Goal: Entertainment & Leisure: Consume media (video, audio)

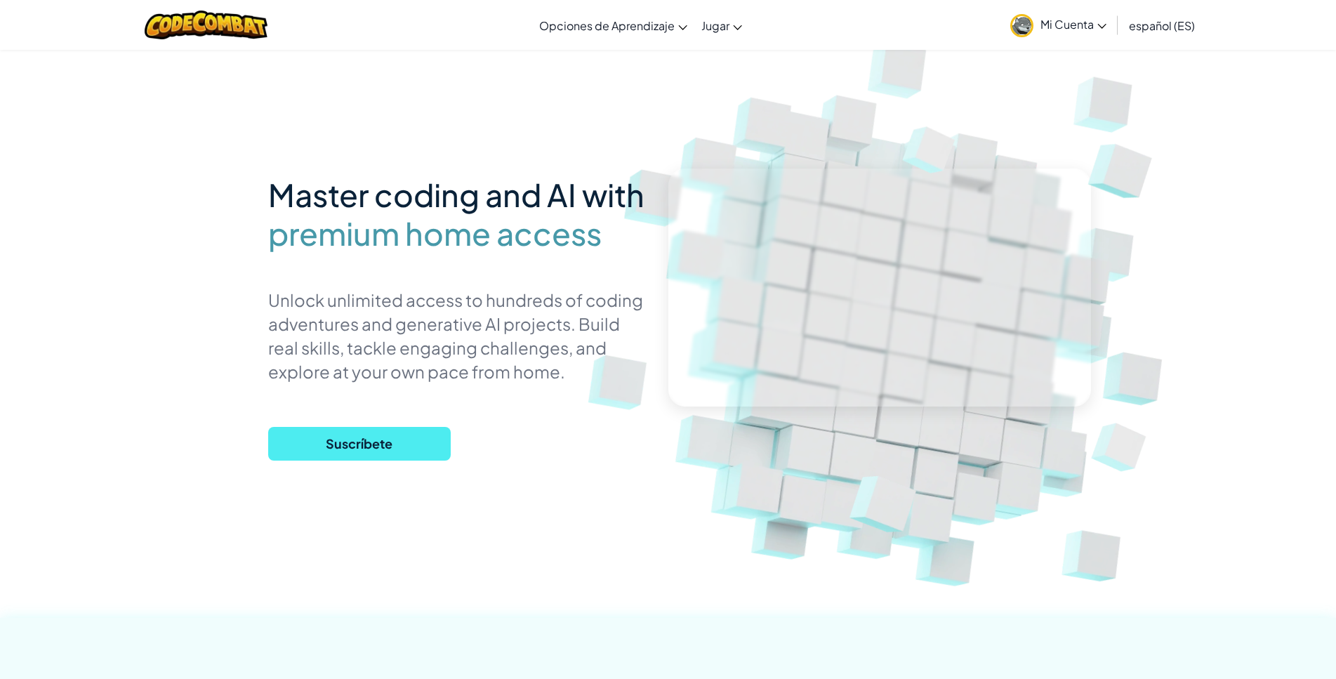
click at [1031, 34] on link "Mi Cuenta" at bounding box center [1058, 25] width 110 height 44
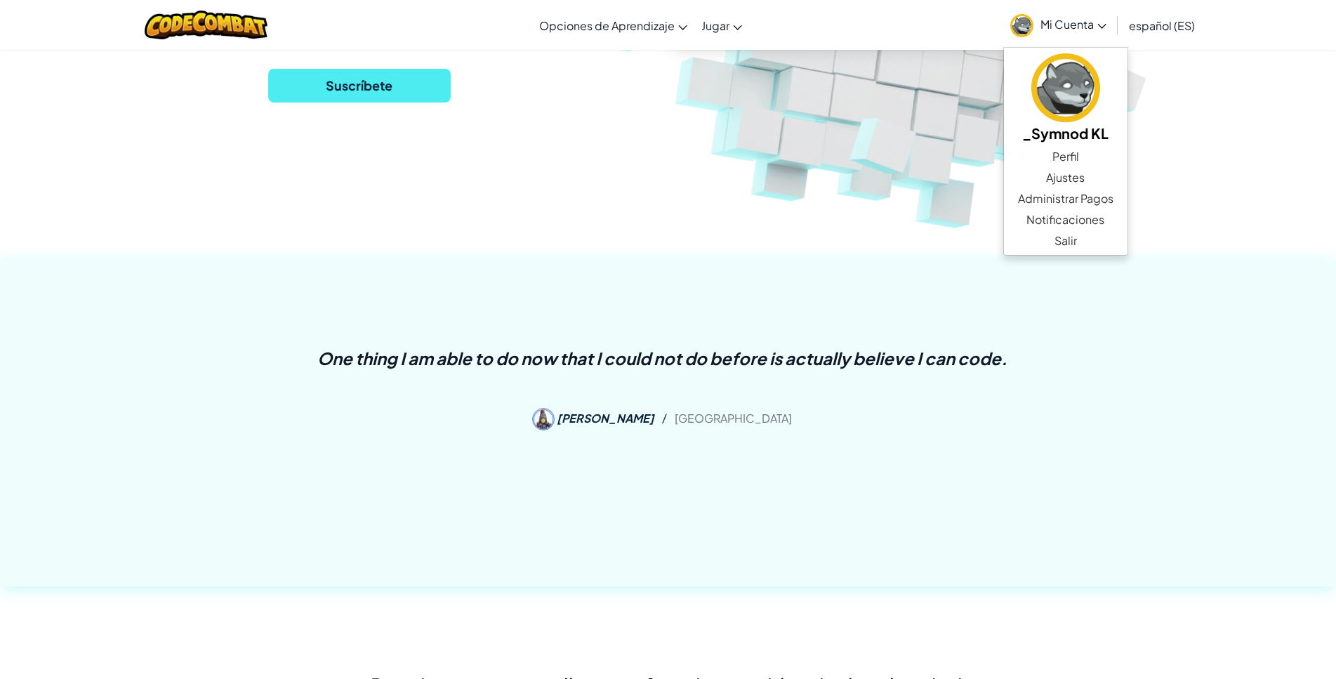
scroll to position [215, 0]
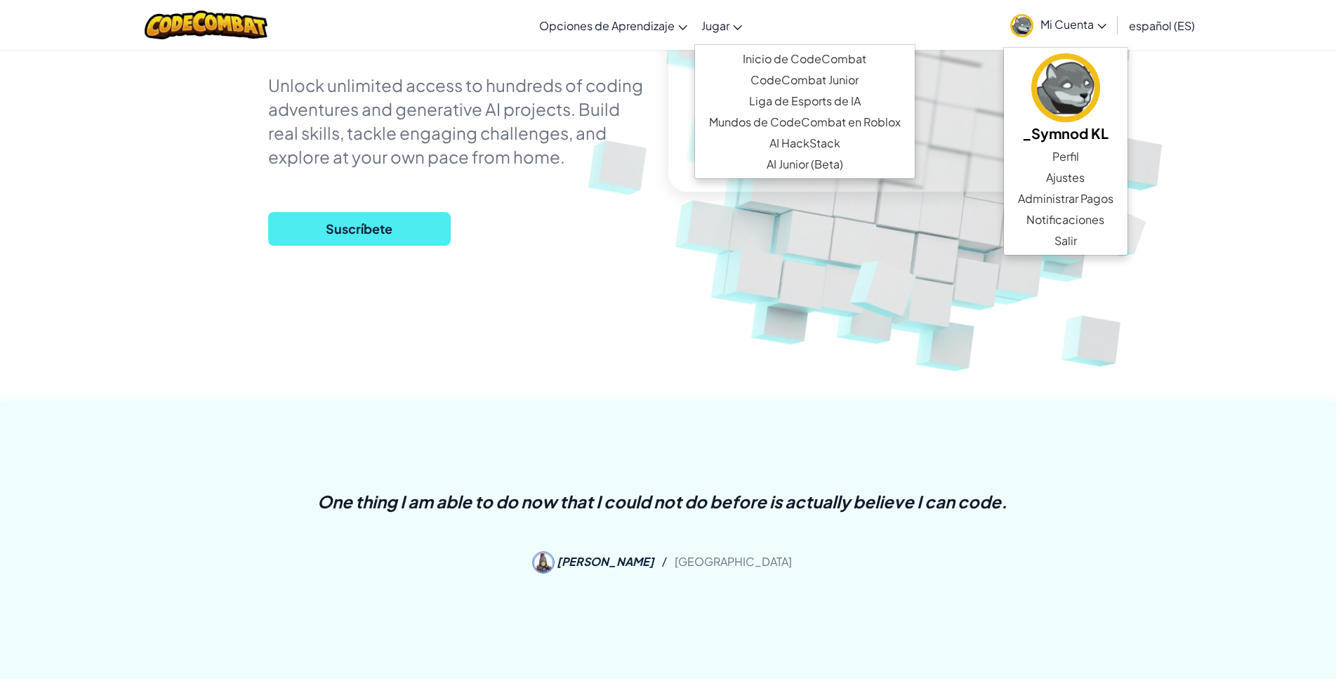
click at [735, 23] on link "Jugar" at bounding box center [721, 25] width 55 height 38
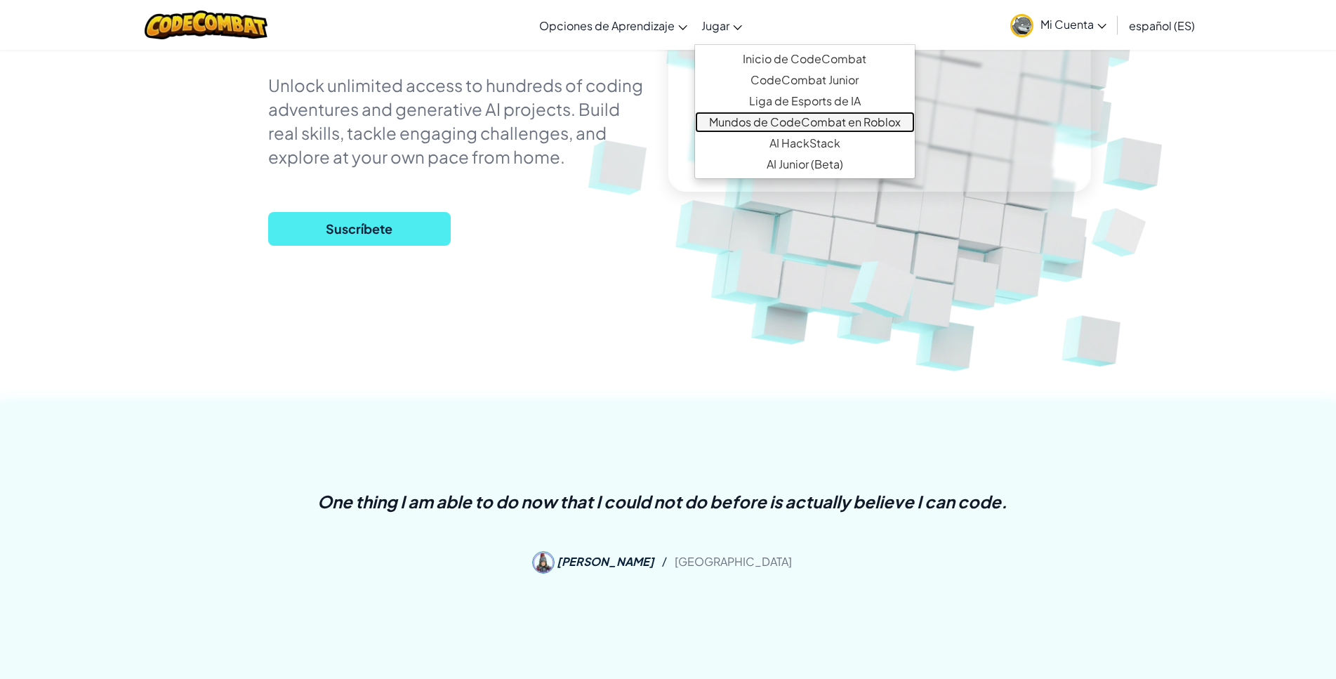
click at [819, 120] on link "Mundos de CodeCombat en Roblox" at bounding box center [805, 122] width 220 height 21
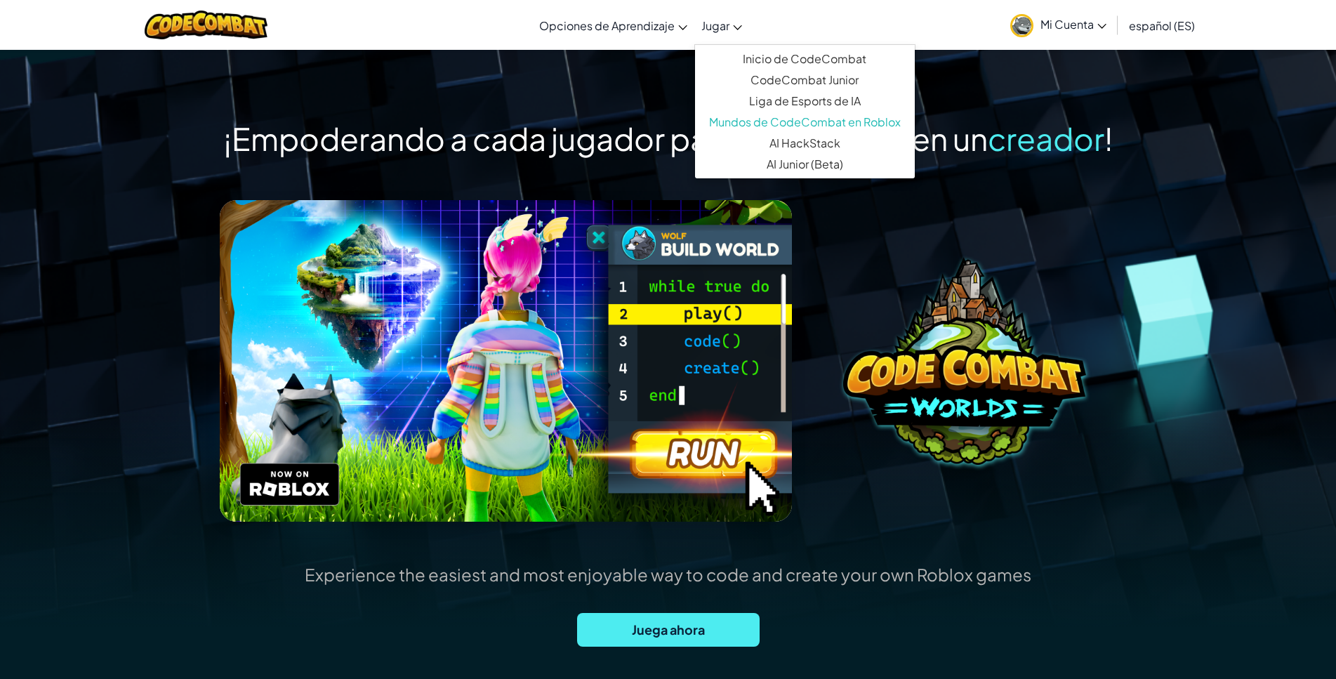
click at [1231, 324] on div "¡Empoderando a cada jugador para convertirse en un creador ! Experience the eas…" at bounding box center [668, 410] width 1146 height 583
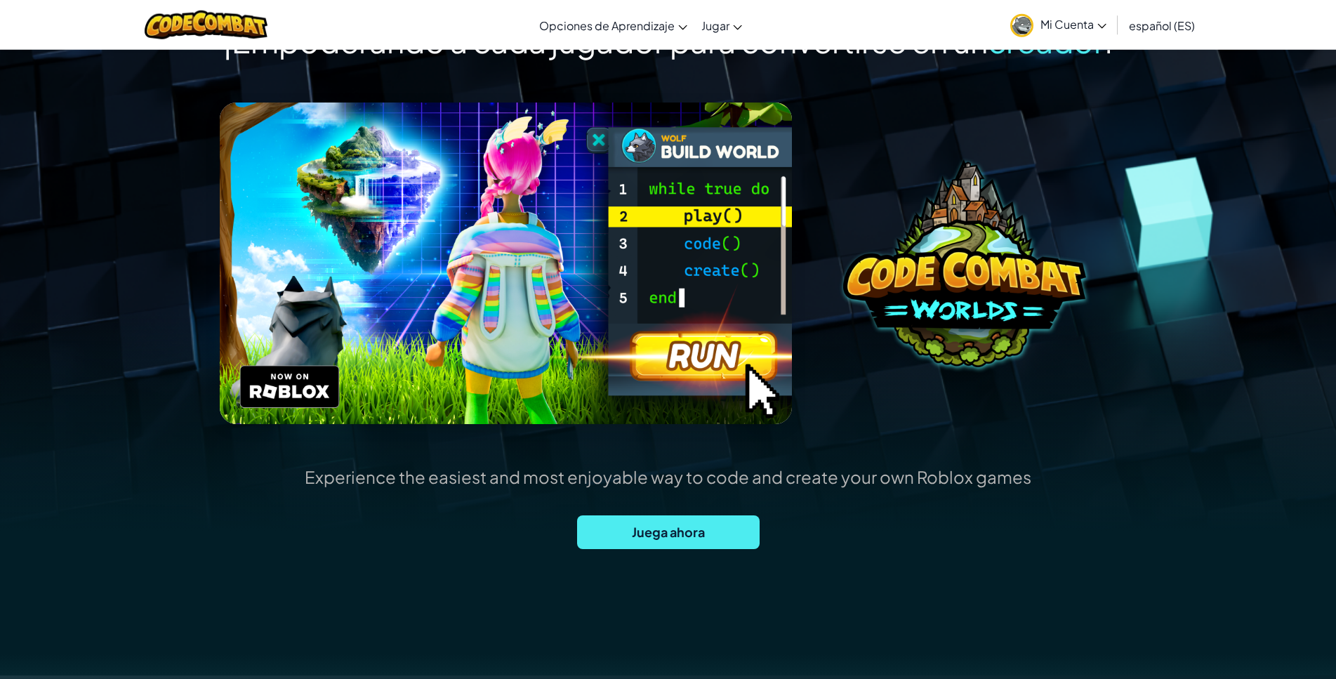
scroll to position [143, 0]
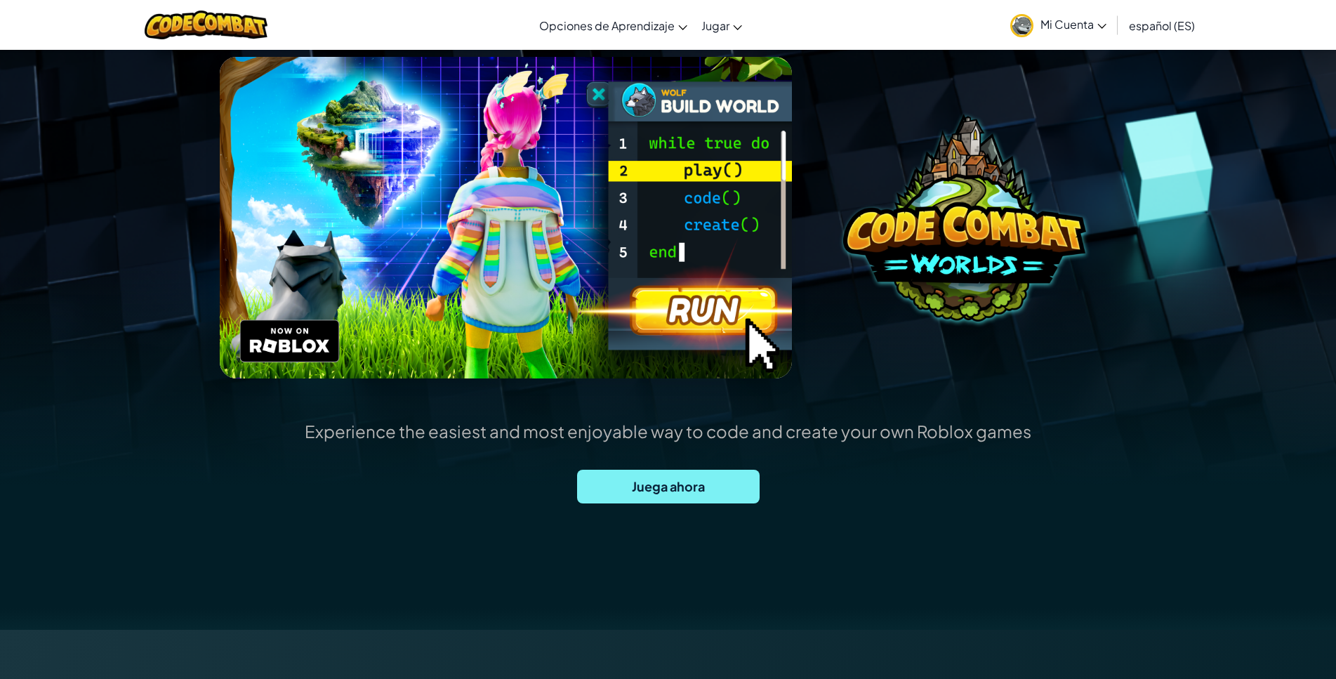
click at [713, 490] on span "Juega ahora" at bounding box center [668, 487] width 183 height 34
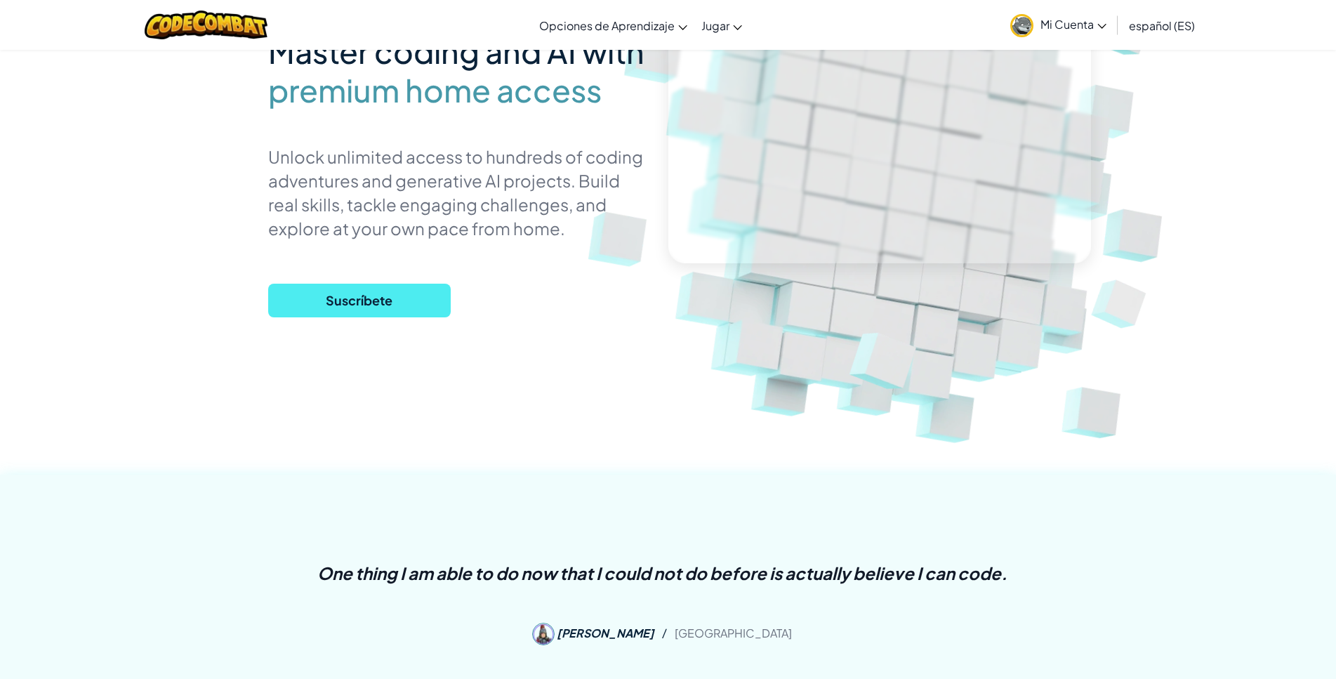
scroll to position [215, 0]
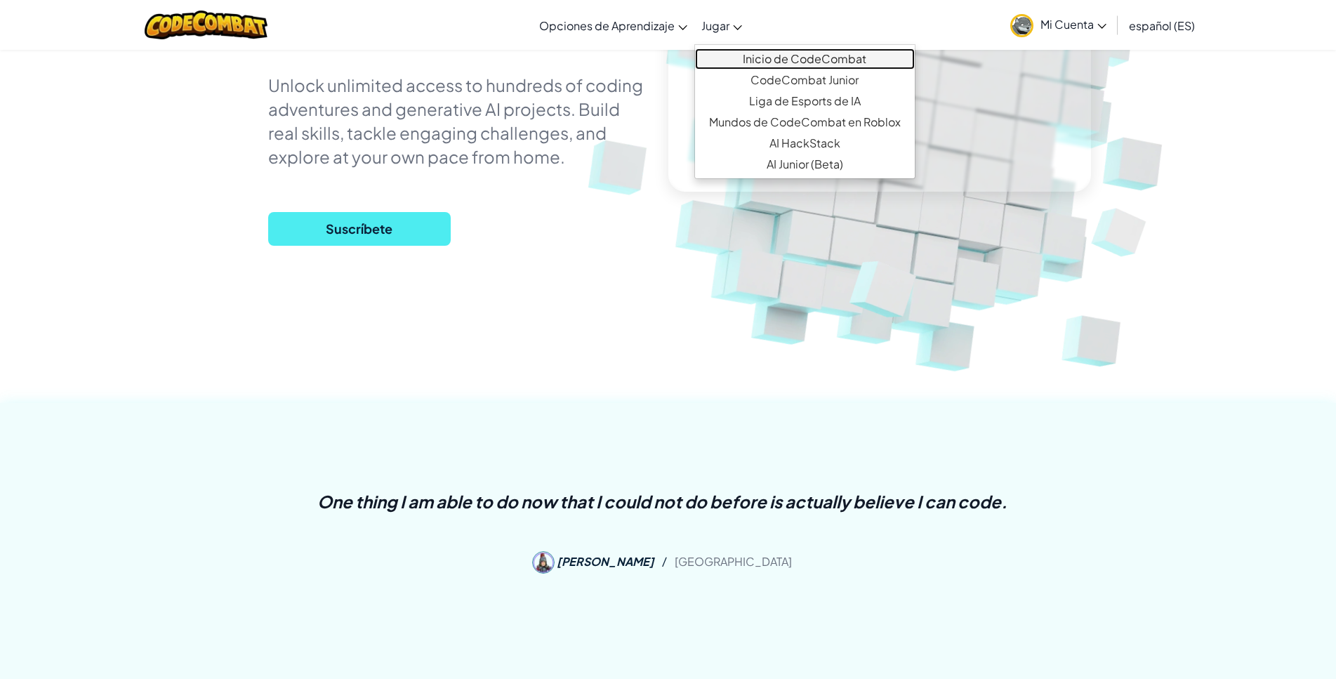
click at [803, 62] on link "Inicio de CodeCombat" at bounding box center [805, 58] width 220 height 21
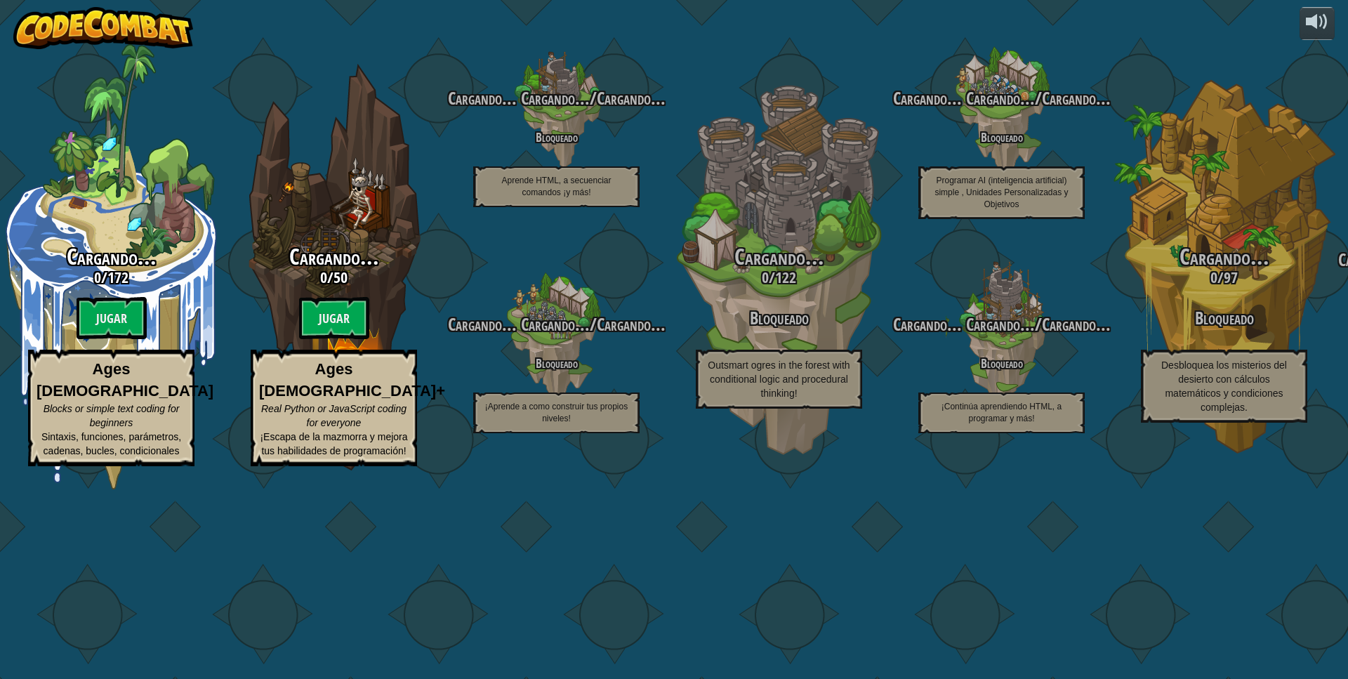
select select "es-ES"
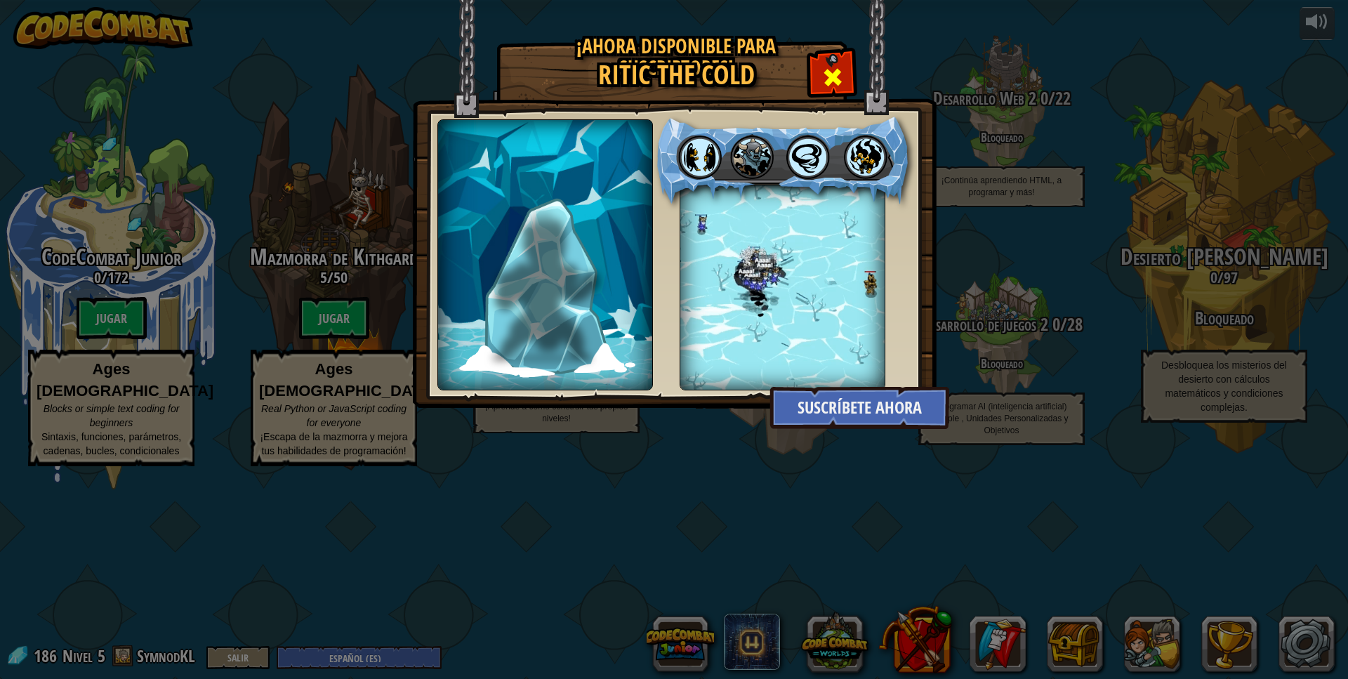
click at [833, 76] on span at bounding box center [832, 77] width 22 height 22
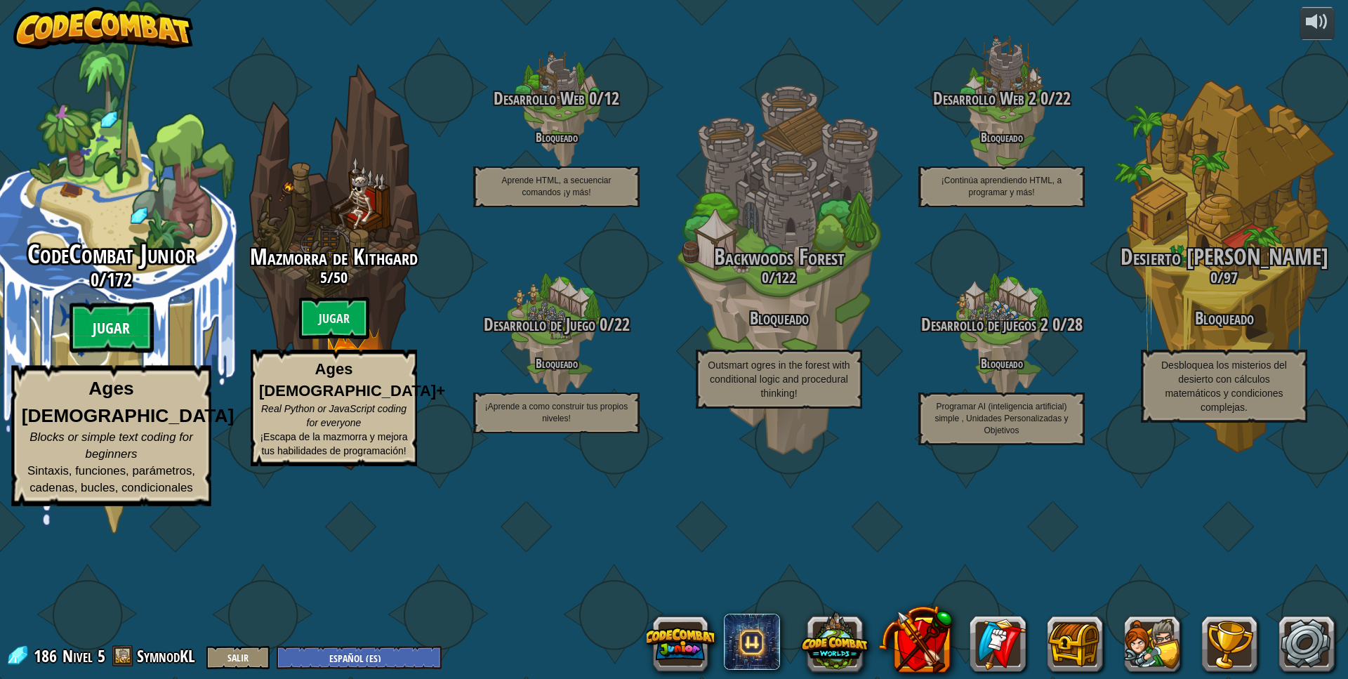
click at [123, 353] on btn "Jugar" at bounding box center [112, 328] width 84 height 51
select select "es-ES"
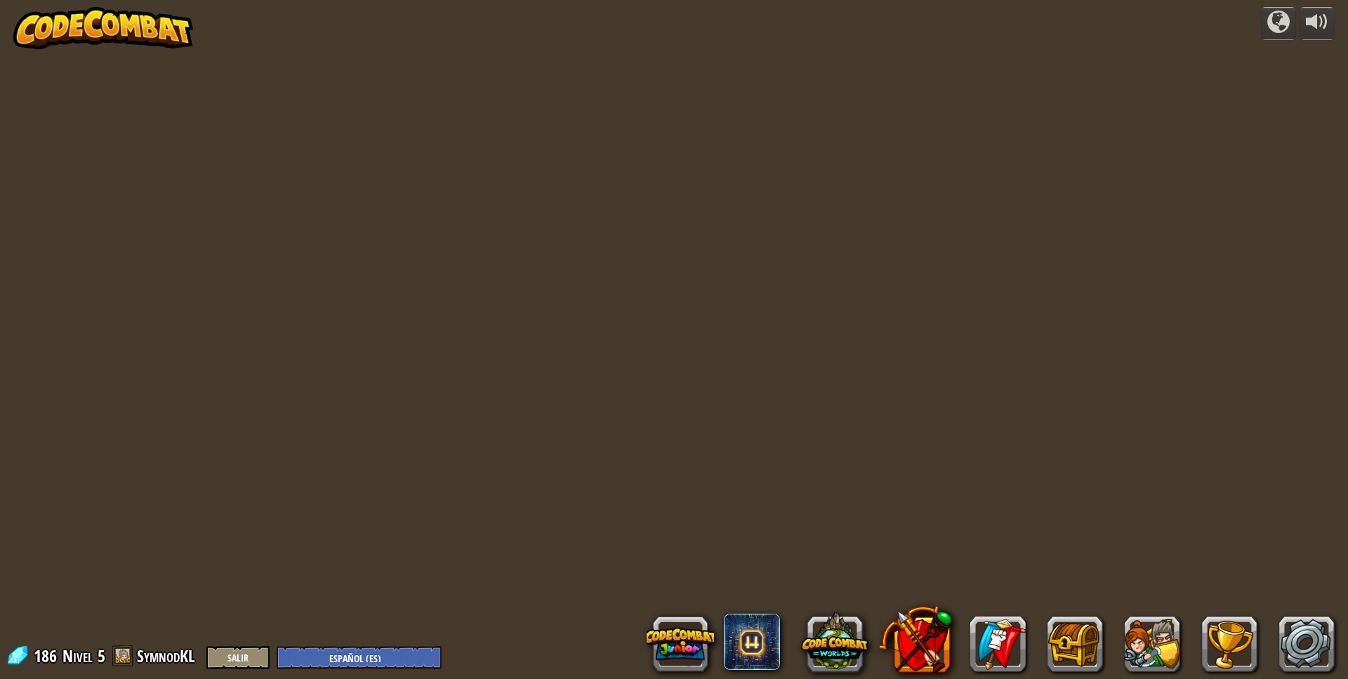
select select "es-ES"
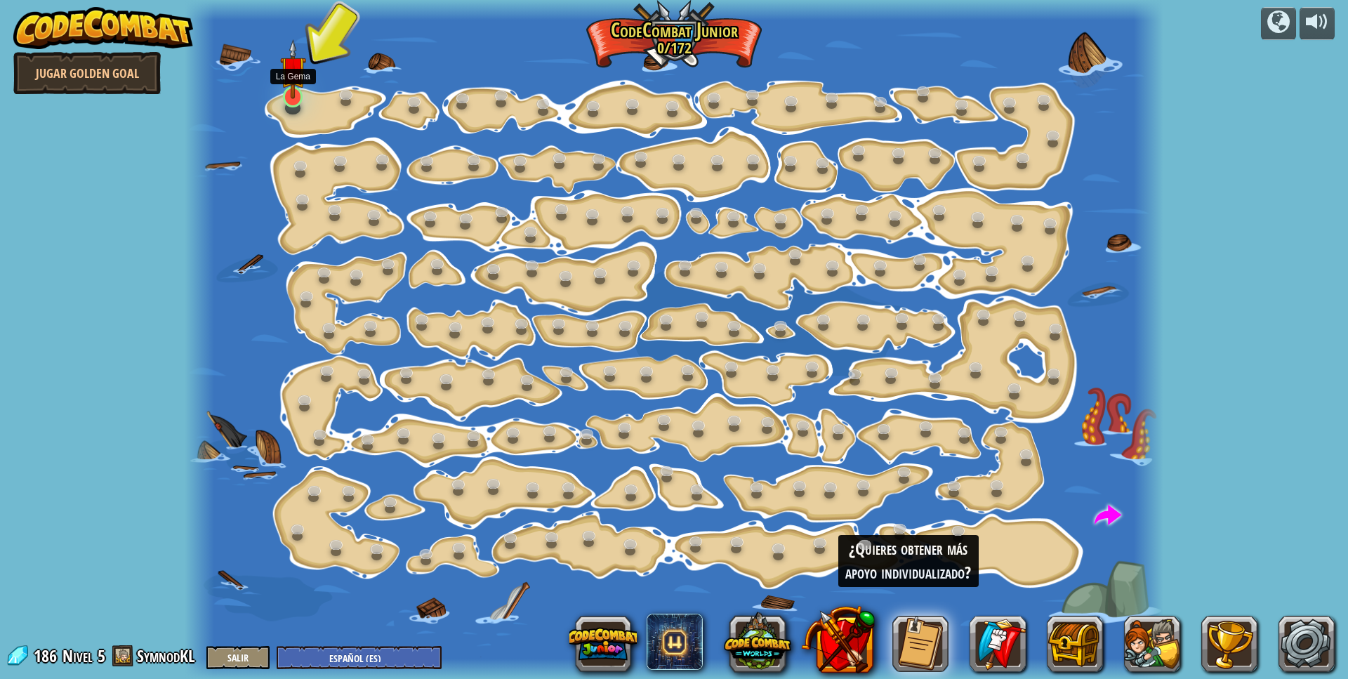
click at [290, 95] on img at bounding box center [293, 69] width 26 height 60
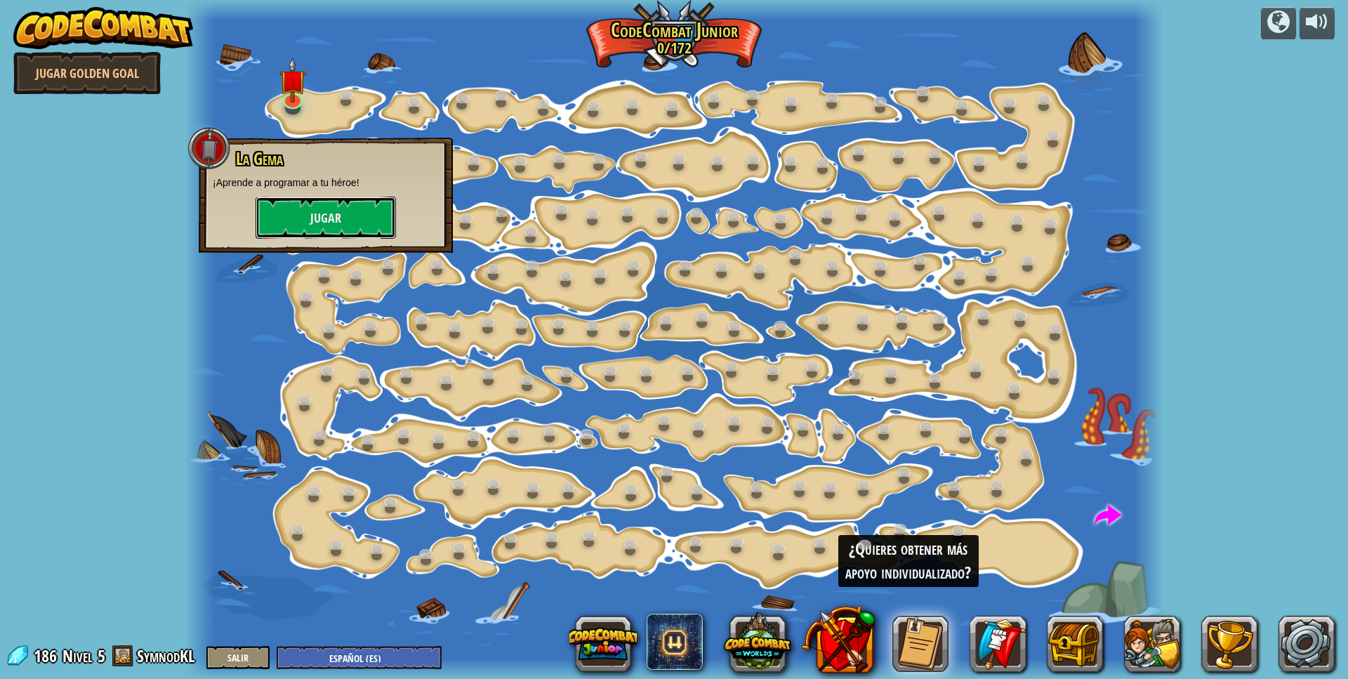
click at [315, 230] on button "Jugar" at bounding box center [326, 218] width 140 height 42
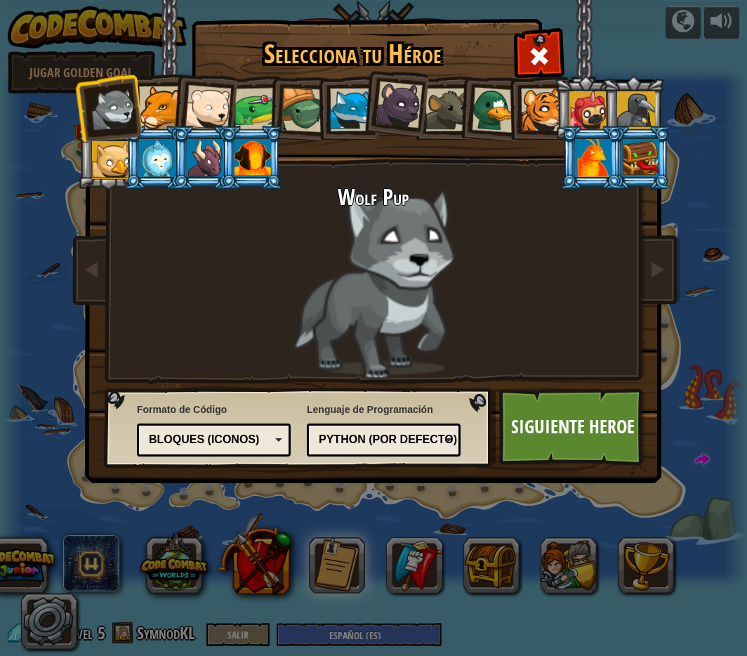
click at [241, 151] on div at bounding box center [252, 158] width 37 height 38
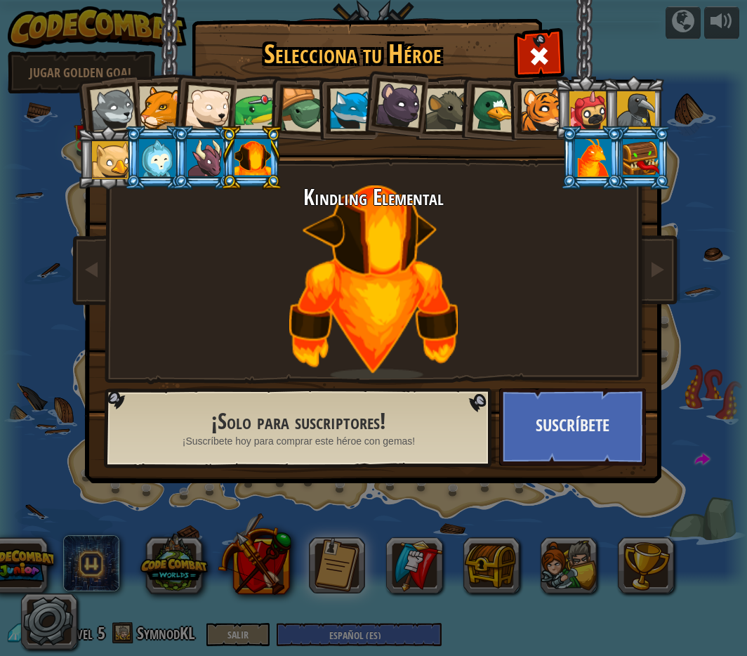
click at [272, 241] on div "Kindling Elemental" at bounding box center [373, 281] width 527 height 193
click at [352, 119] on div at bounding box center [351, 109] width 43 height 43
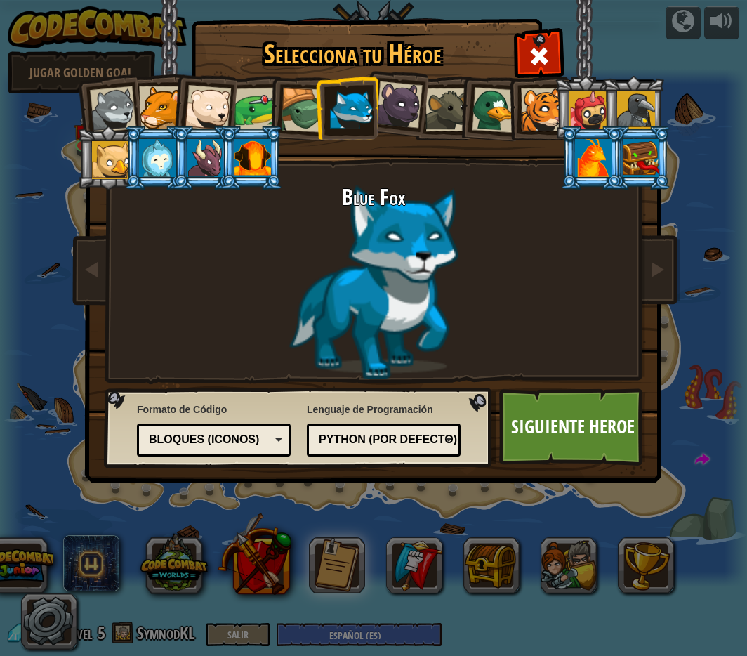
click at [286, 108] on div at bounding box center [303, 110] width 45 height 45
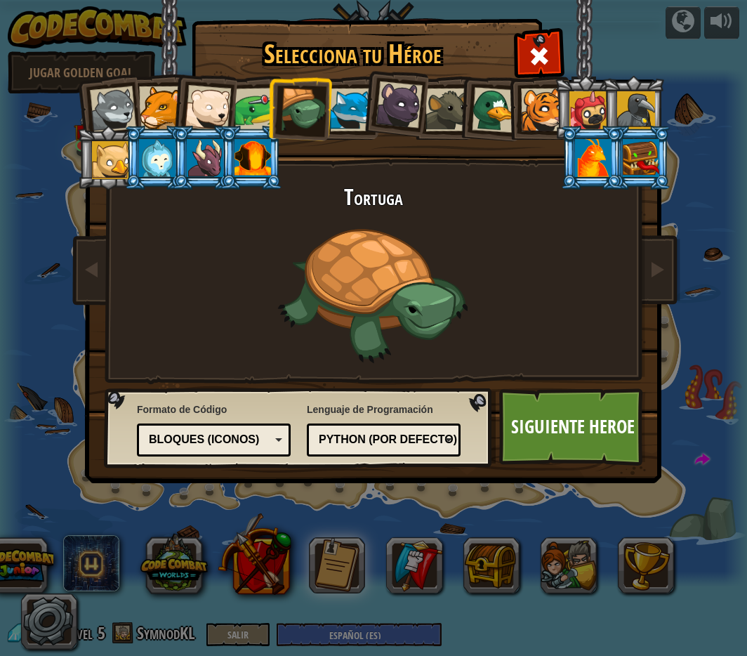
click at [114, 154] on div at bounding box center [111, 160] width 38 height 38
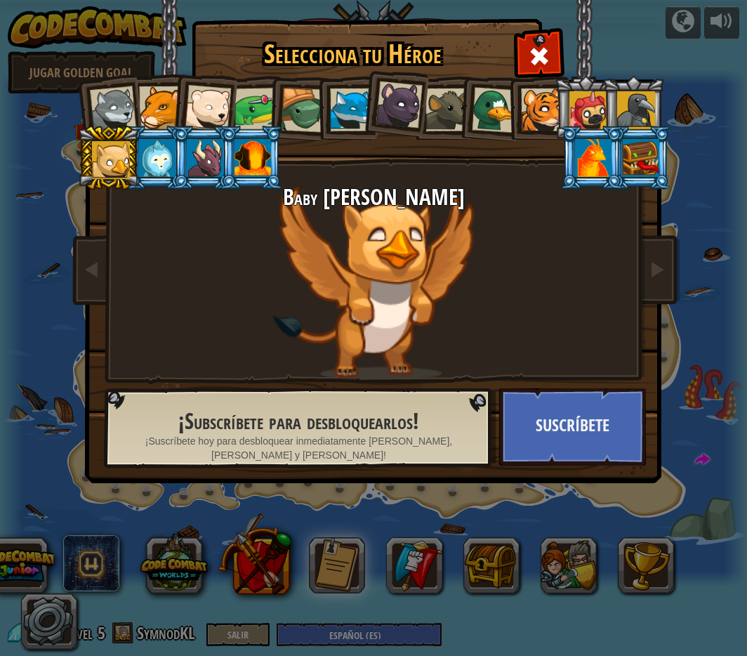
click at [372, 109] on li at bounding box center [394, 102] width 70 height 70
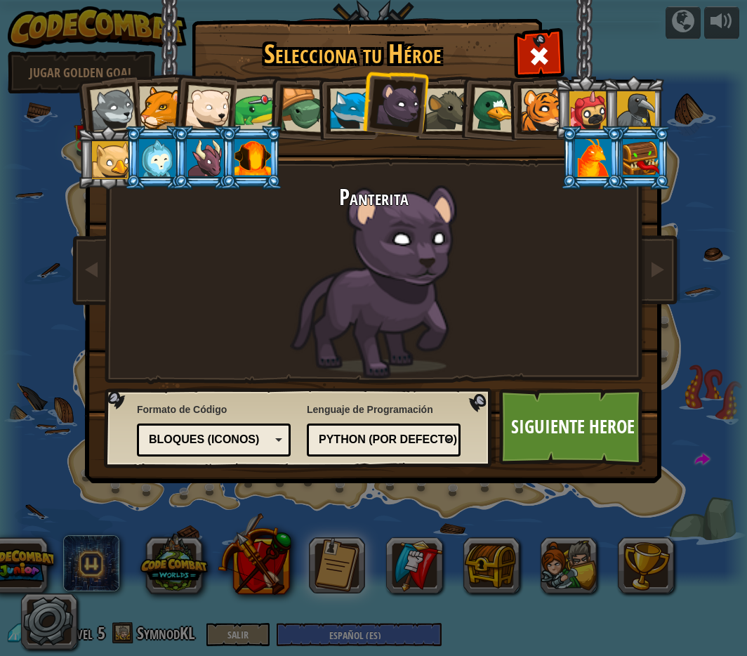
click at [338, 107] on div at bounding box center [351, 109] width 43 height 43
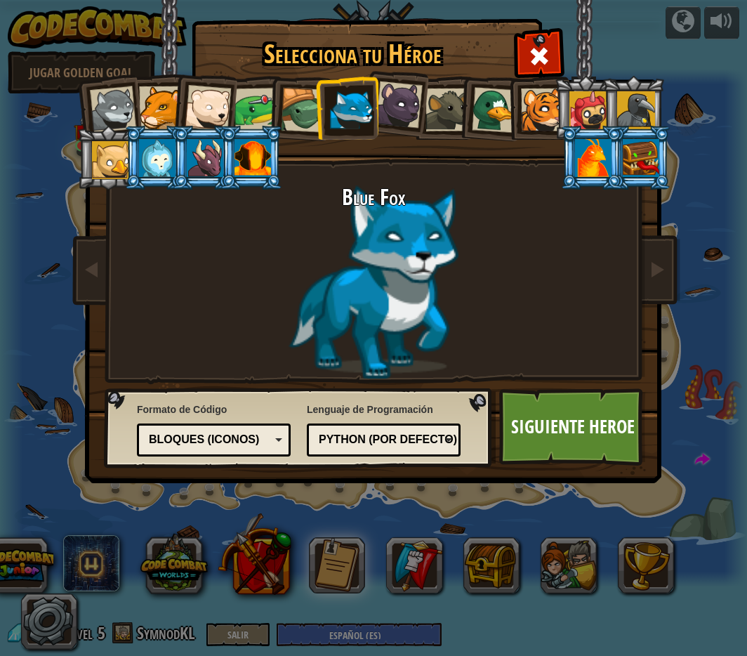
click at [270, 442] on div "Bloques (iconos)" at bounding box center [213, 440] width 135 height 22
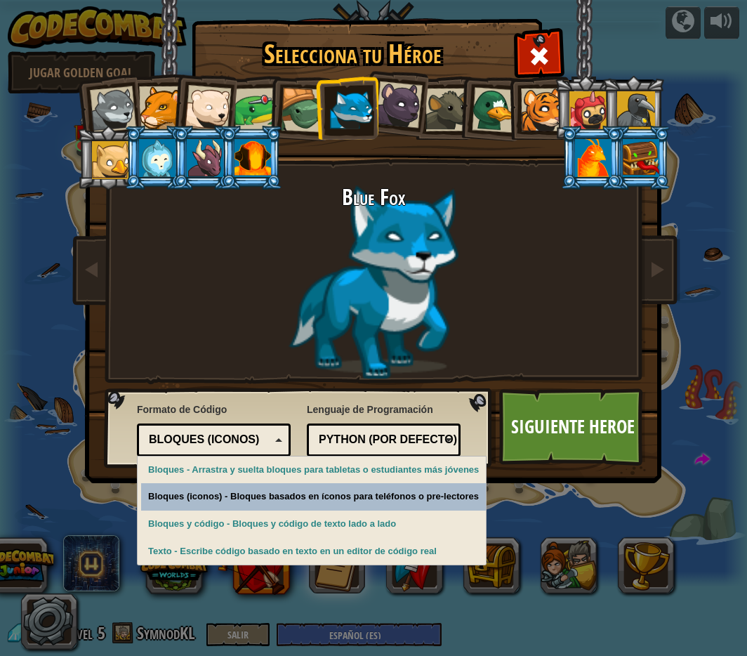
click at [294, 506] on div "Selecciona tu Héroe 186 Wolf Pup Cougar Polar Bear Cub Frog Tortuga Blue Fox Pa…" at bounding box center [373, 328] width 747 height 656
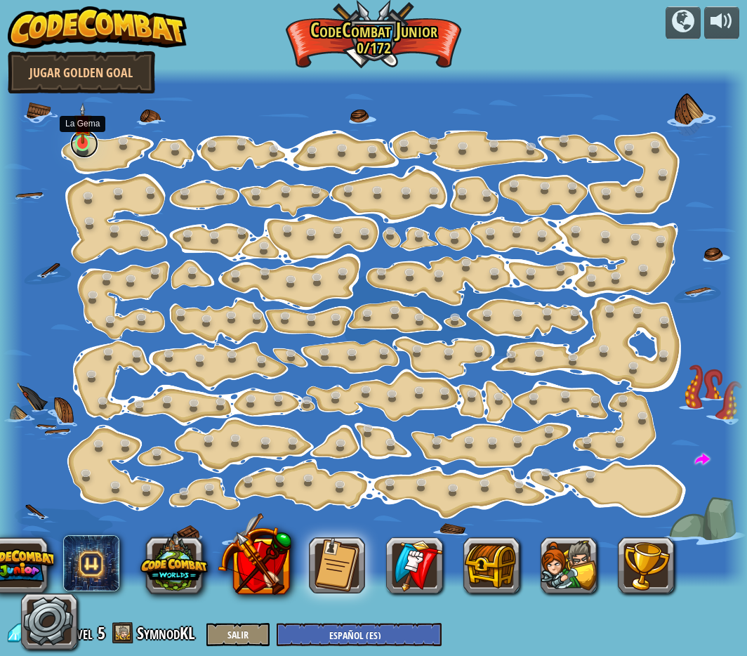
click at [83, 151] on link at bounding box center [84, 144] width 28 height 28
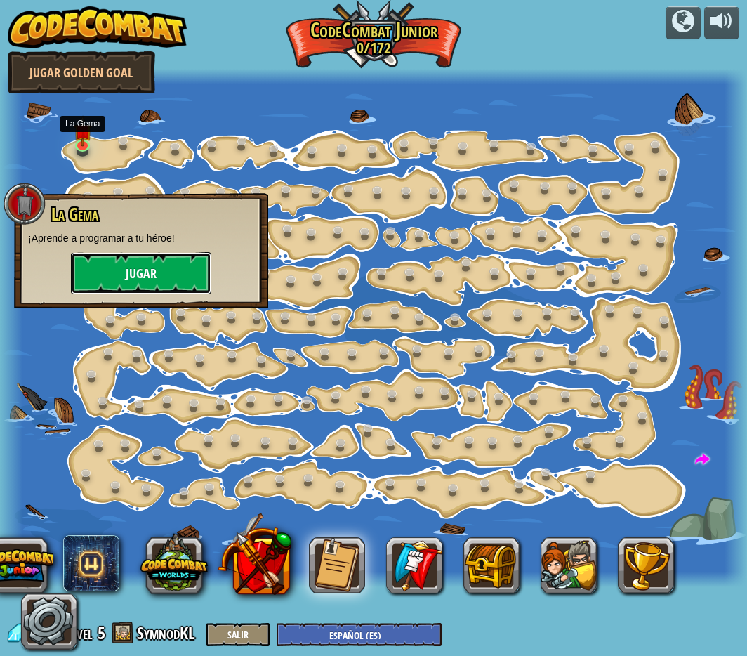
click at [143, 287] on button "Jugar" at bounding box center [141, 273] width 140 height 42
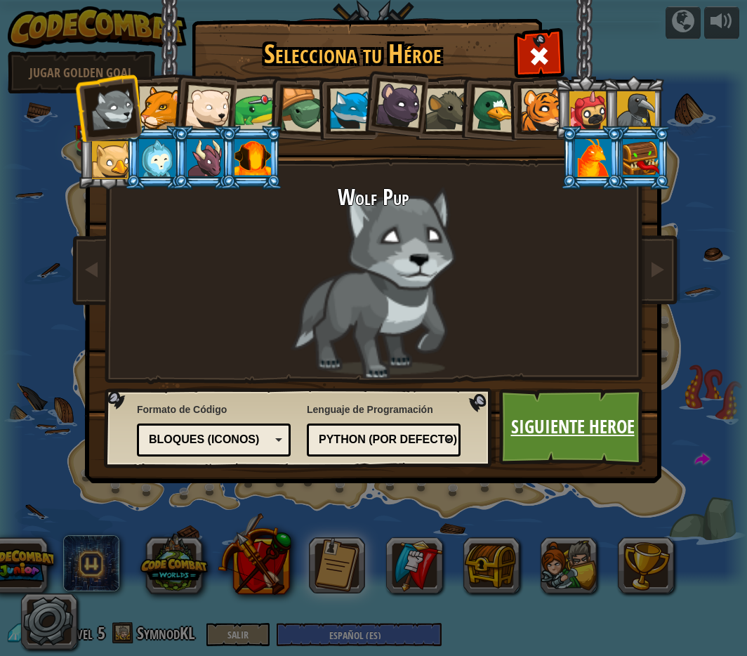
click at [576, 433] on link "Siguiente Heroe" at bounding box center [572, 426] width 147 height 77
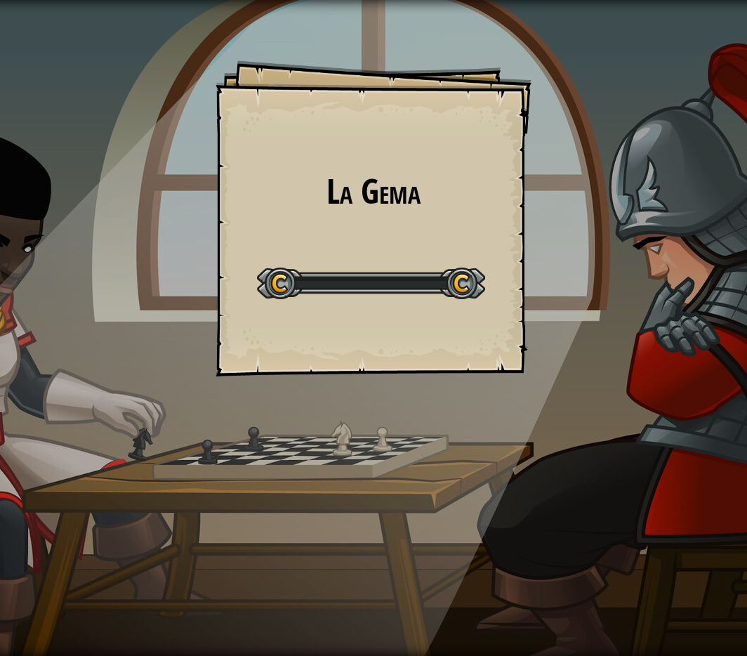
click at [576, 433] on div "La [PERSON_NAME] Goals Start Level Error al cargar desde el servidor. Intenta r…" at bounding box center [373, 328] width 747 height 656
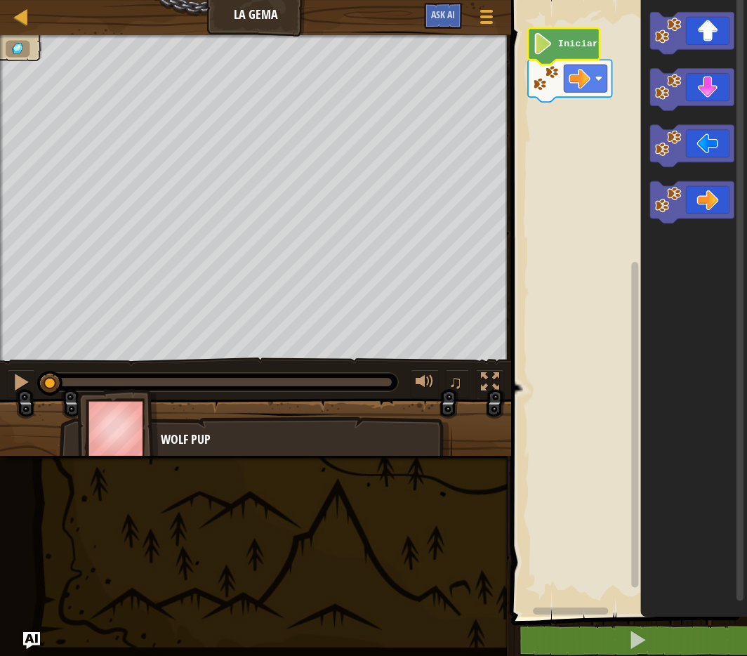
click at [592, 42] on text "Iniciar" at bounding box center [578, 44] width 40 height 11
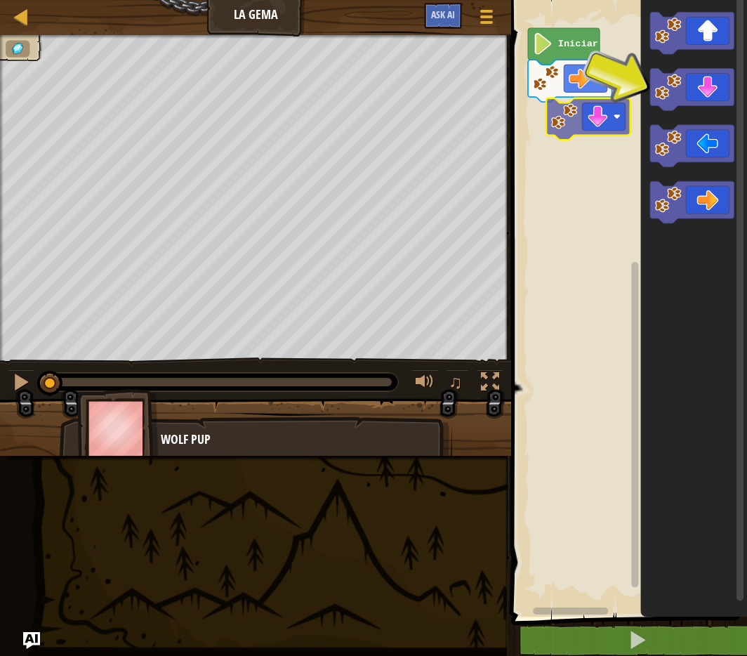
click at [601, 123] on div "Iniciar" at bounding box center [627, 304] width 240 height 623
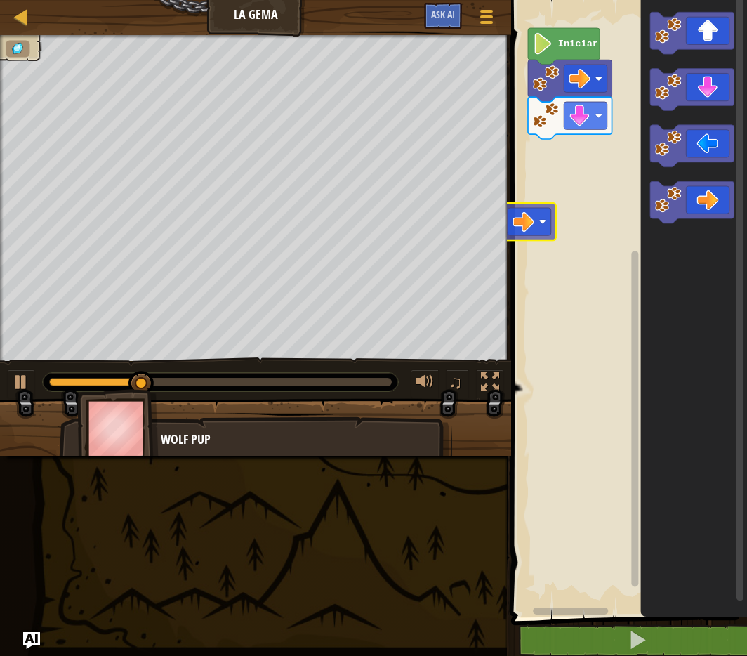
click at [570, 180] on div "Iniciar" at bounding box center [627, 304] width 240 height 623
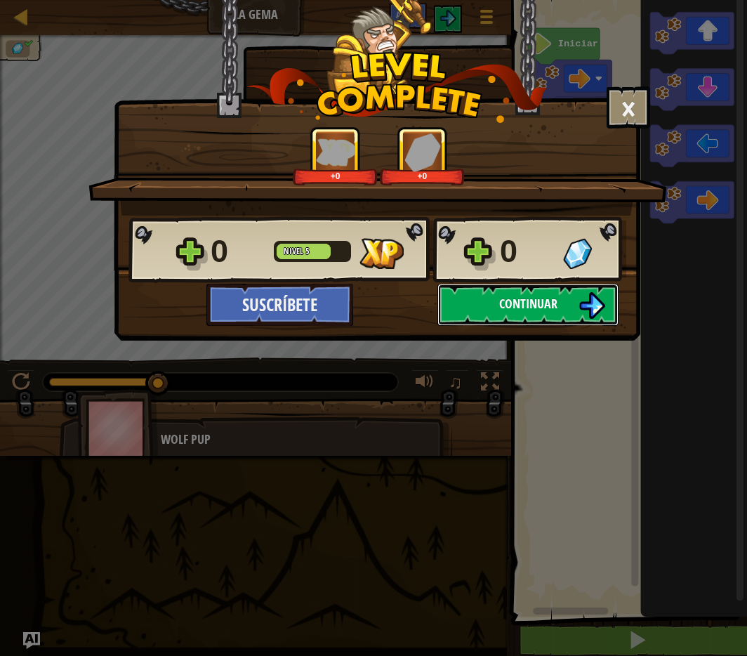
click at [506, 296] on span "Continuar" at bounding box center [528, 304] width 58 height 18
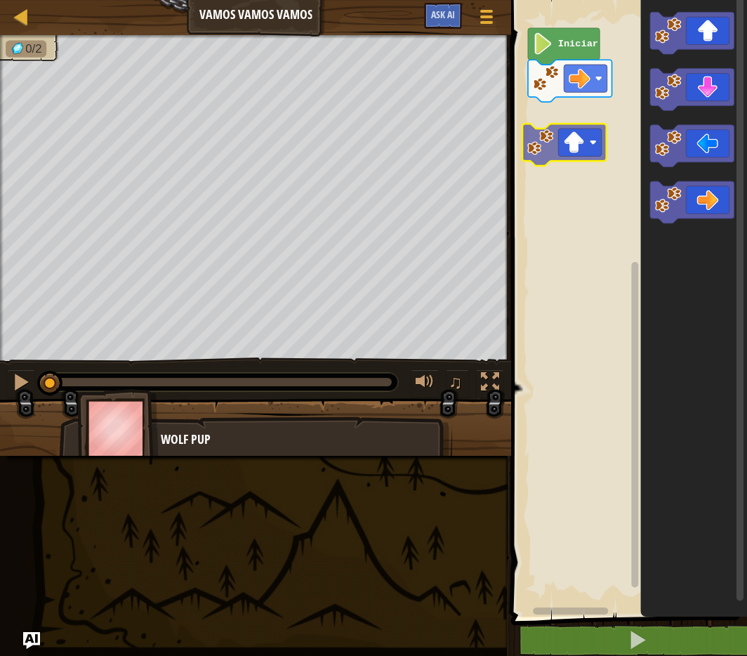
click at [567, 154] on div "Iniciar" at bounding box center [627, 304] width 240 height 623
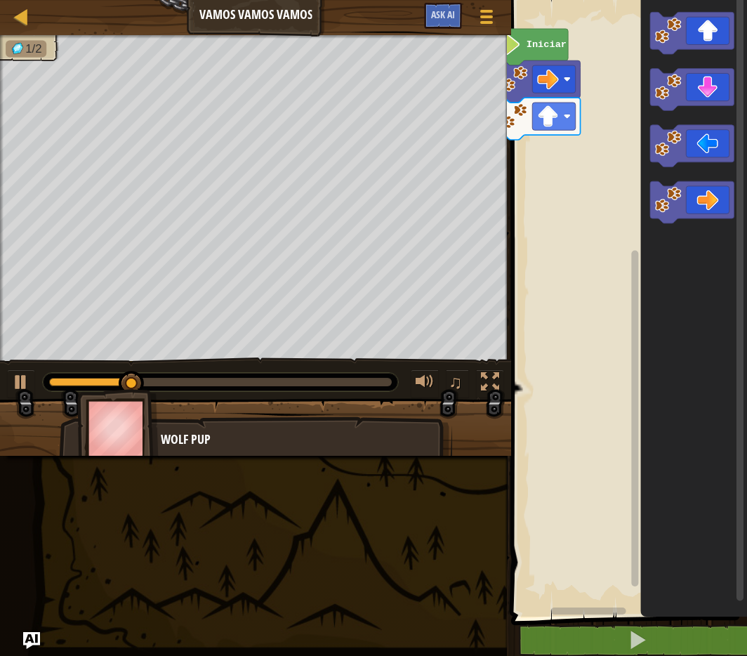
click at [576, 192] on rect "Espacio de trabajo de Blockly" at bounding box center [627, 304] width 240 height 623
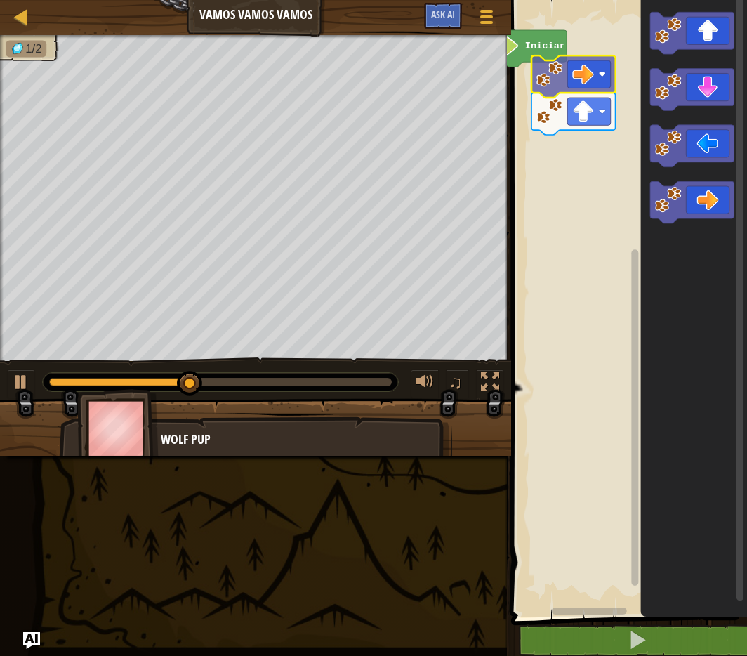
click at [594, 78] on g "Iniciar" at bounding box center [621, 304] width 252 height 623
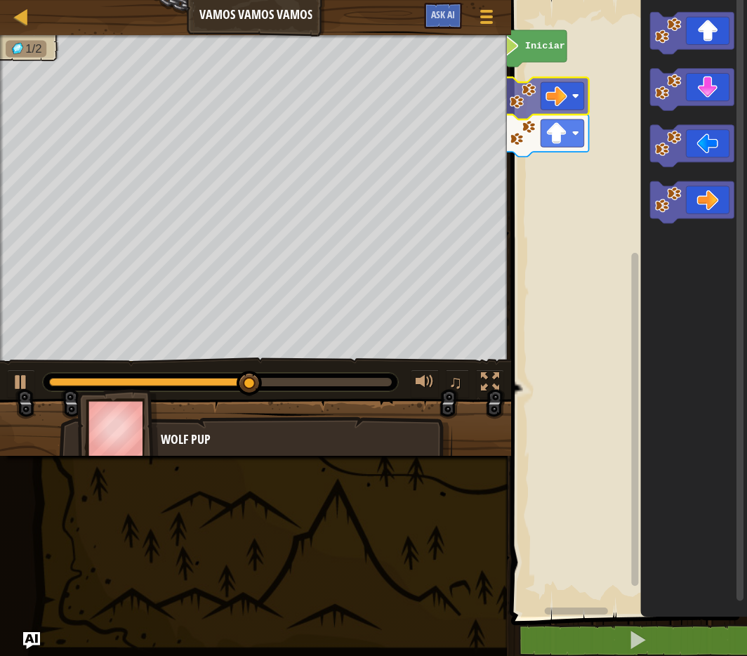
click at [510, 67] on g "Iniciar" at bounding box center [531, 48] width 72 height 37
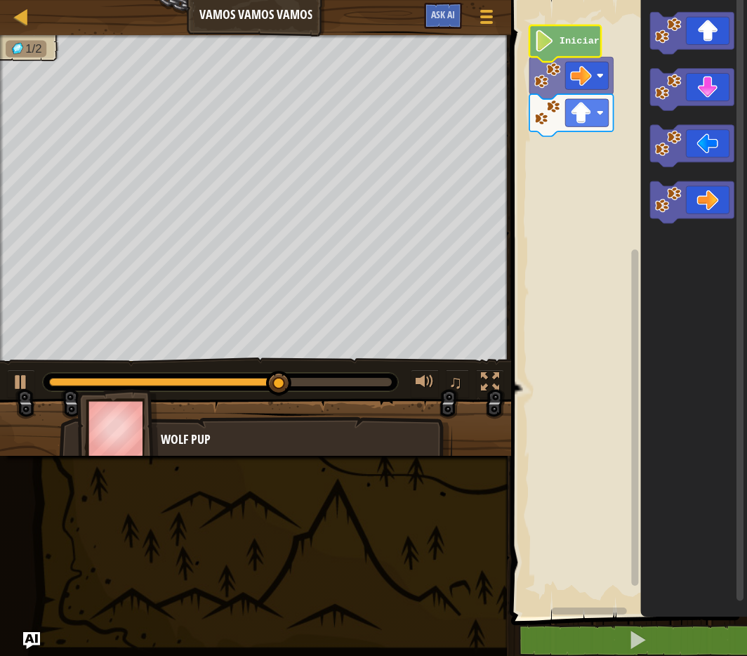
click at [562, 54] on g "Espacio de trabajo de Blockly" at bounding box center [621, 304] width 252 height 623
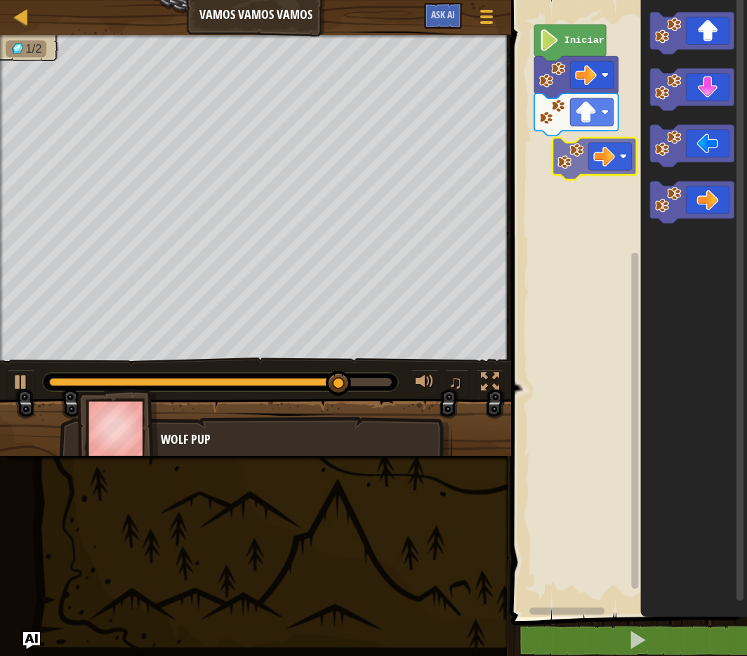
click at [572, 169] on div "Iniciar" at bounding box center [627, 304] width 240 height 623
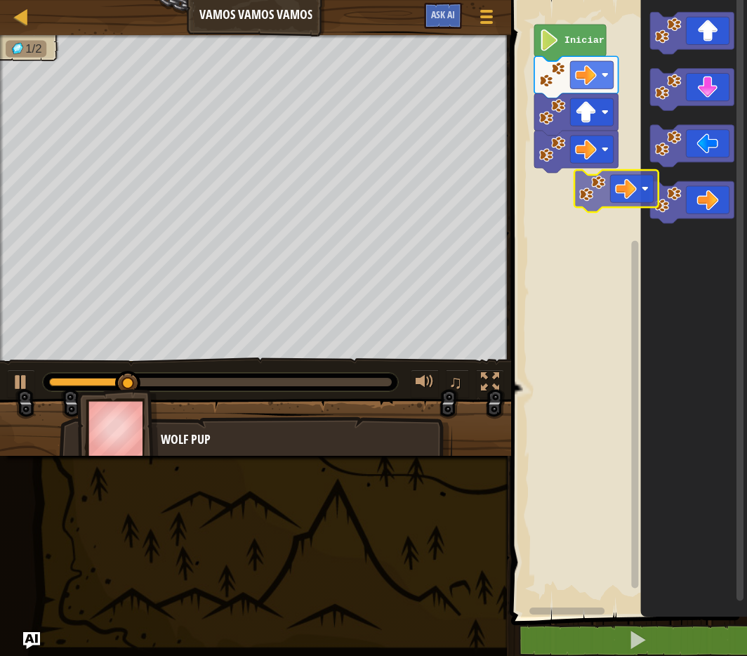
click at [559, 176] on div "Iniciar" at bounding box center [627, 304] width 240 height 623
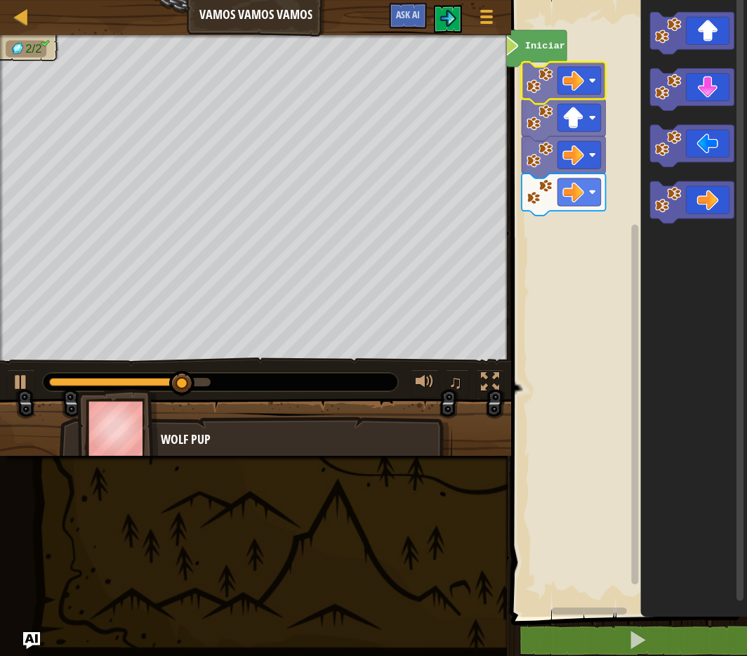
click at [576, 77] on g "Iniciar" at bounding box center [621, 304] width 252 height 623
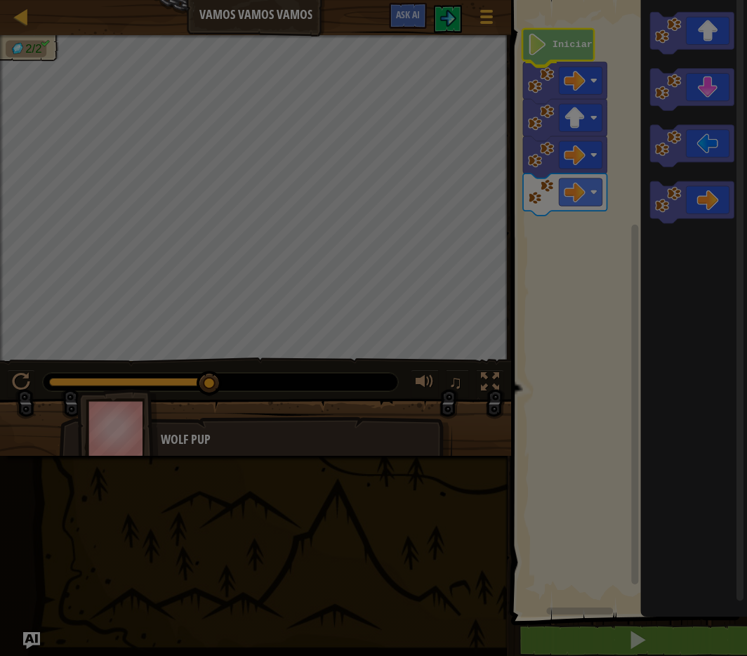
click at [557, 1] on body "Mapa Vamos vamos vamos Menú del Juego Ask AI 1 הההההההההההההההההההההההההההההההה…" at bounding box center [373, 0] width 747 height 1
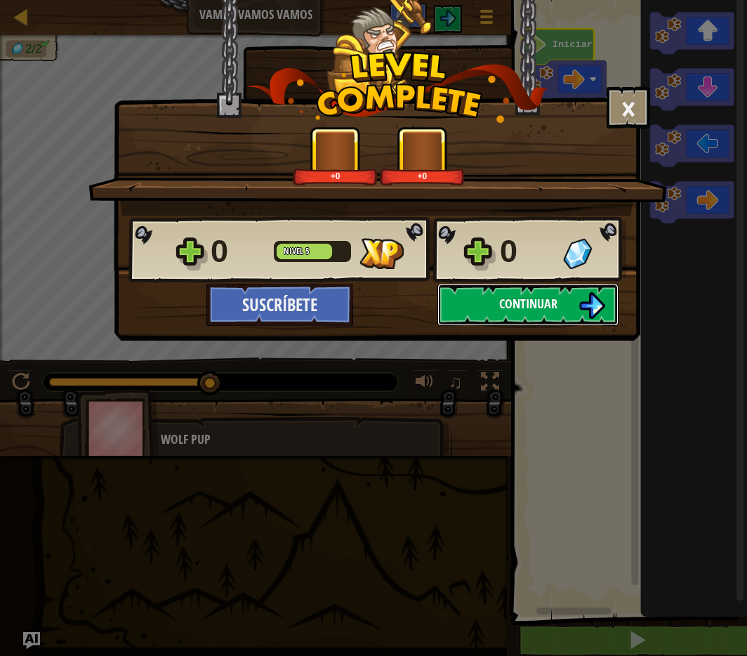
click at [488, 305] on button "Continuar" at bounding box center [527, 305] width 181 height 42
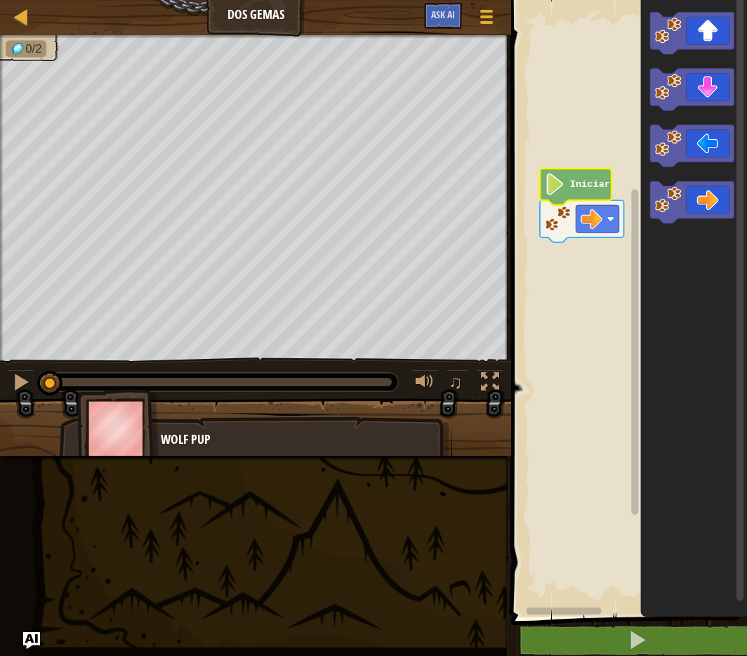
click at [562, 82] on g "Espacio de trabajo de Blockly" at bounding box center [627, 304] width 240 height 623
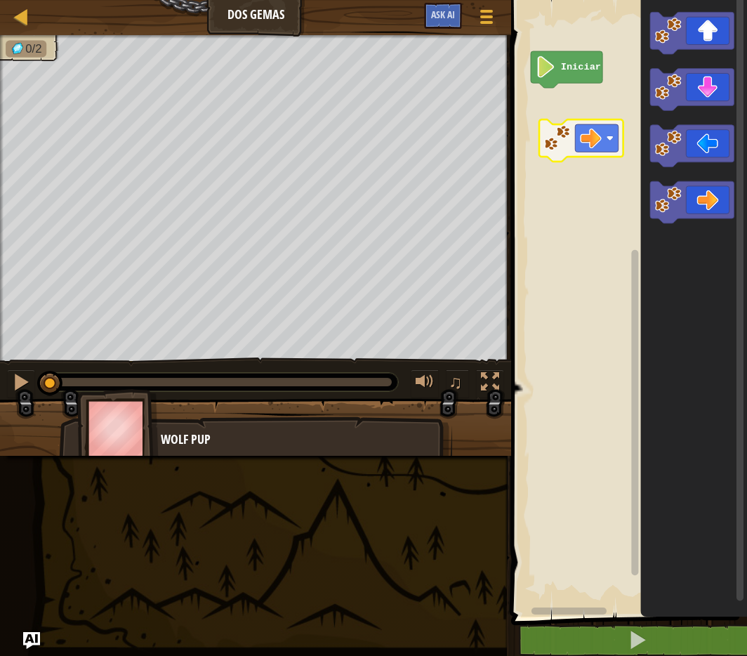
click at [570, 168] on g "Iniciar" at bounding box center [627, 304] width 240 height 623
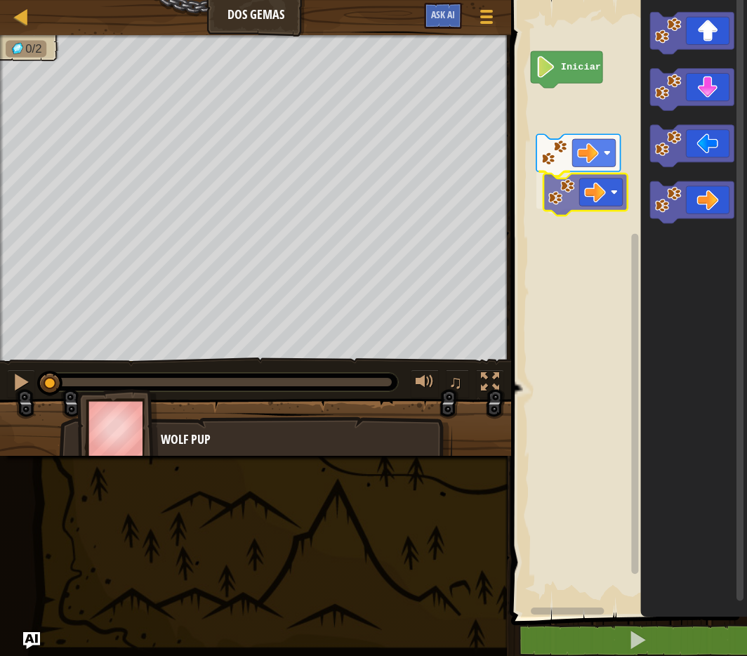
click at [587, 183] on div "Iniciar" at bounding box center [627, 304] width 240 height 623
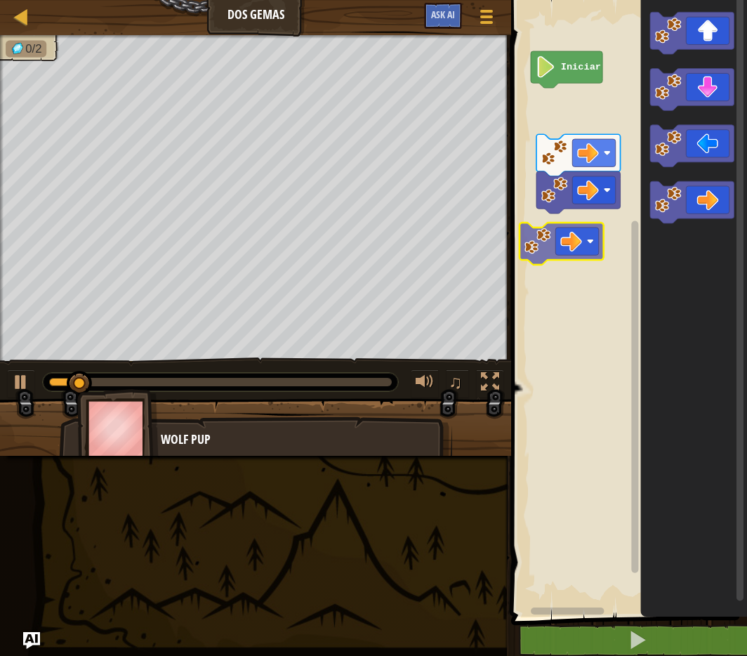
click at [576, 237] on div "Iniciar" at bounding box center [627, 304] width 240 height 623
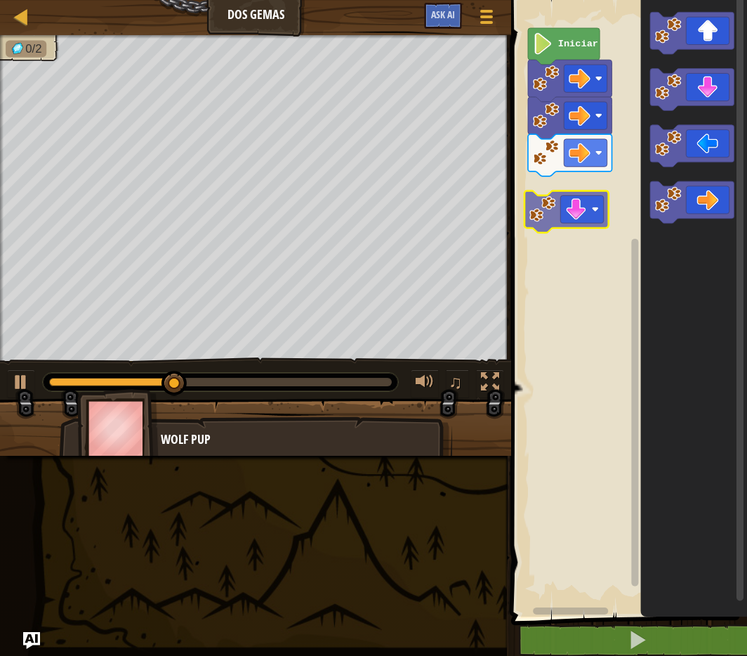
click at [560, 218] on div "Iniciar" at bounding box center [627, 304] width 240 height 623
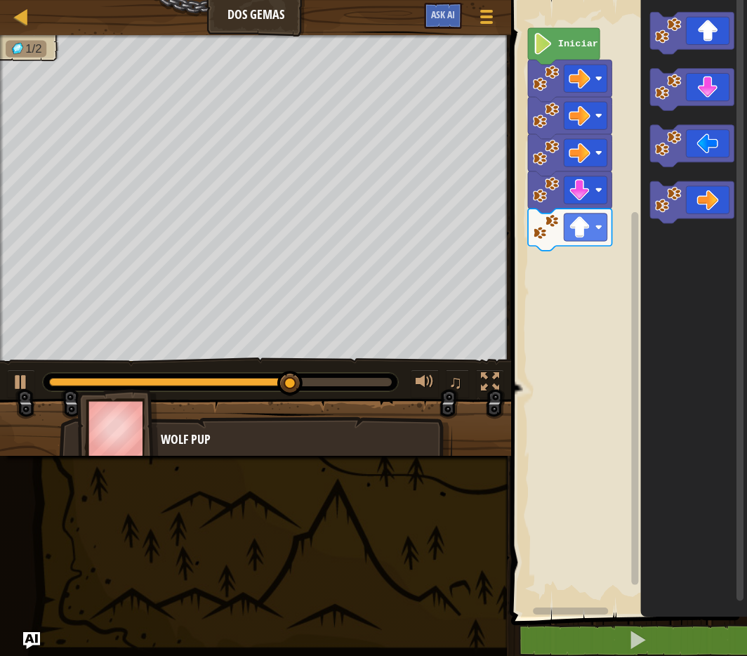
click at [574, 271] on div "Iniciar" at bounding box center [627, 304] width 240 height 623
click at [569, 280] on div "Iniciar" at bounding box center [627, 304] width 240 height 623
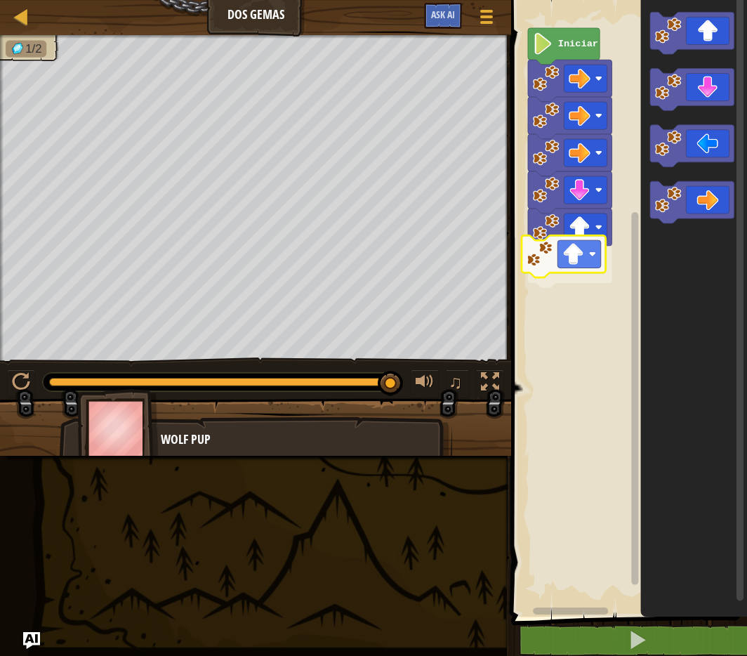
click at [560, 261] on div "Iniciar" at bounding box center [627, 304] width 240 height 623
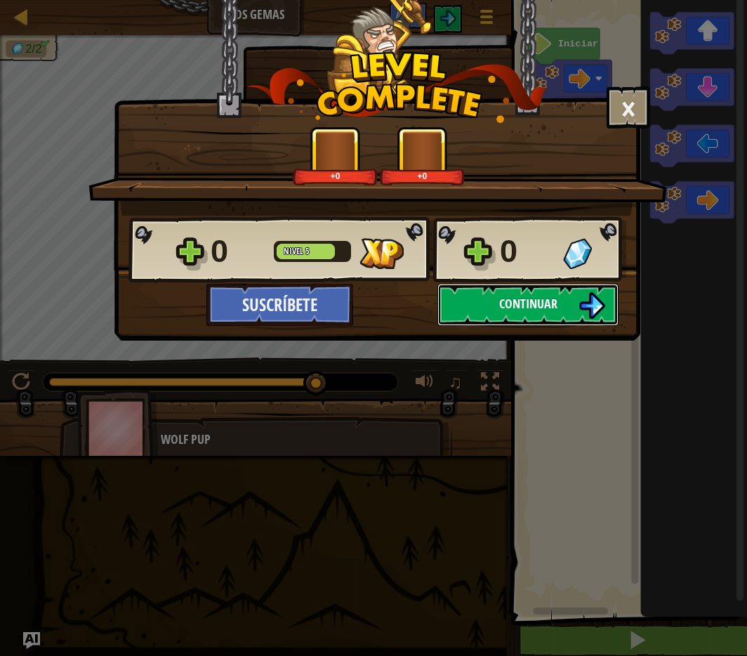
click at [515, 310] on span "Continuar" at bounding box center [528, 304] width 58 height 18
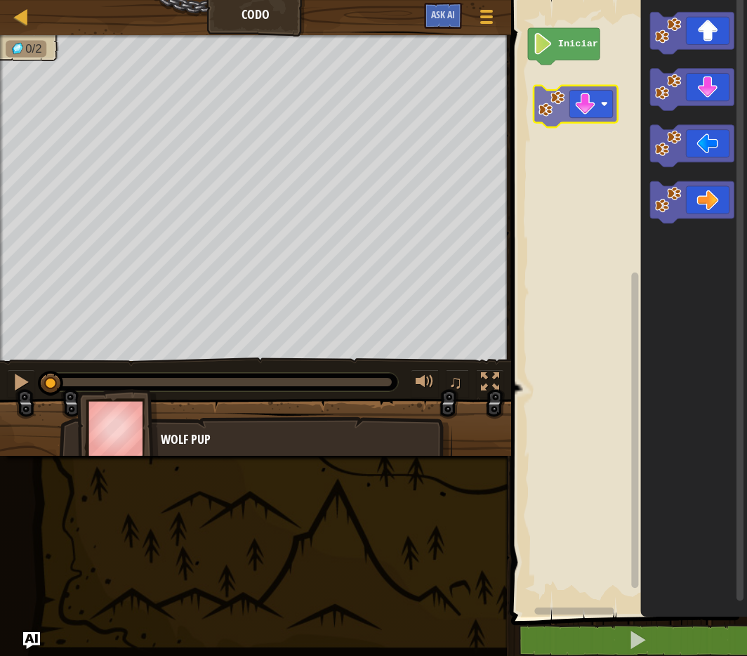
click at [580, 106] on div "Iniciar" at bounding box center [627, 304] width 240 height 623
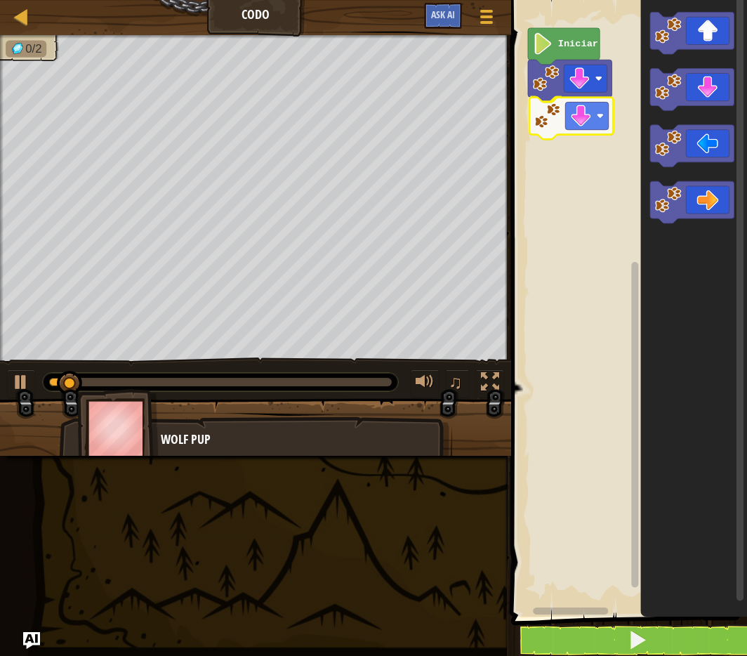
click at [553, 113] on div "Iniciar" at bounding box center [627, 304] width 240 height 623
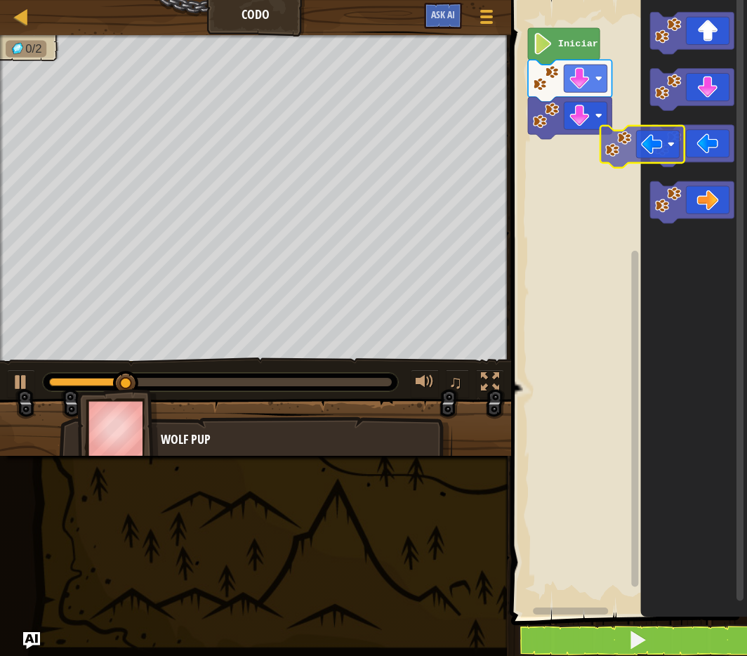
click at [575, 152] on div "Iniciar" at bounding box center [627, 304] width 240 height 623
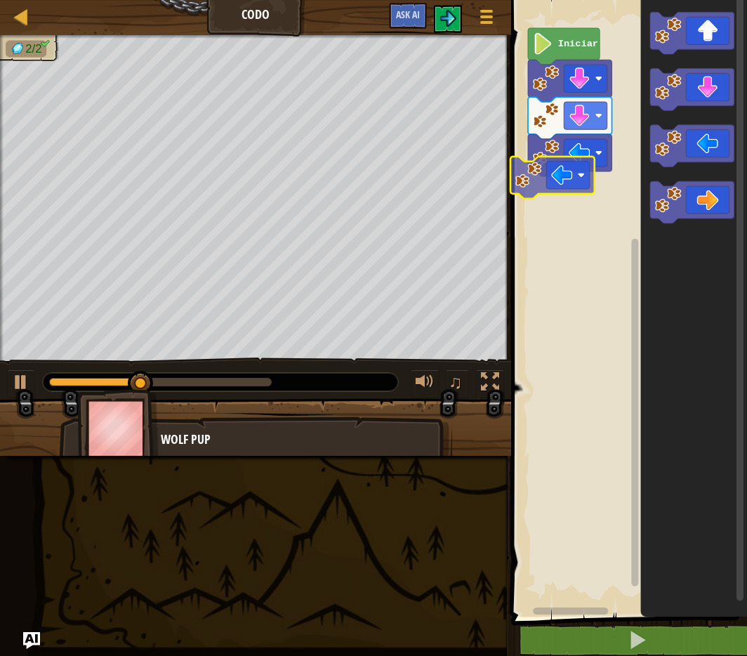
click at [558, 186] on div "Iniciar" at bounding box center [627, 304] width 240 height 623
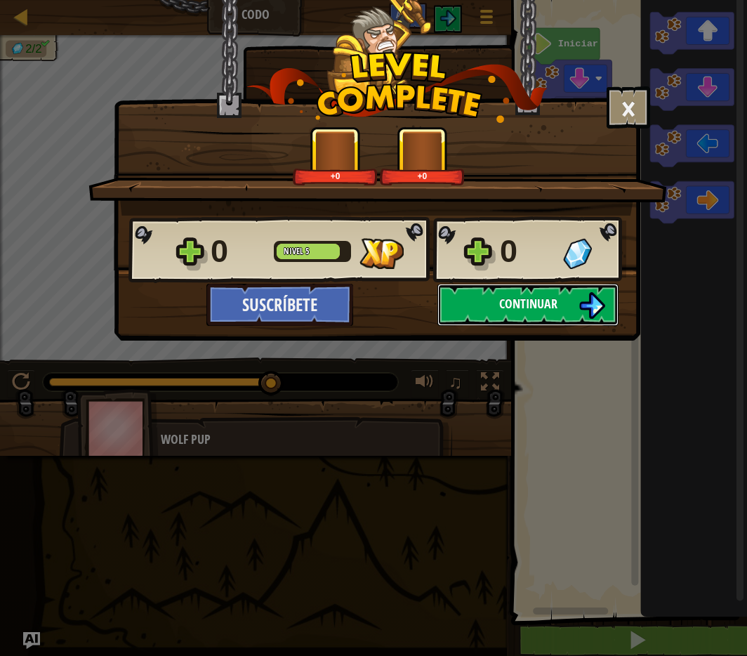
click at [511, 315] on button "Continuar" at bounding box center [527, 305] width 181 height 42
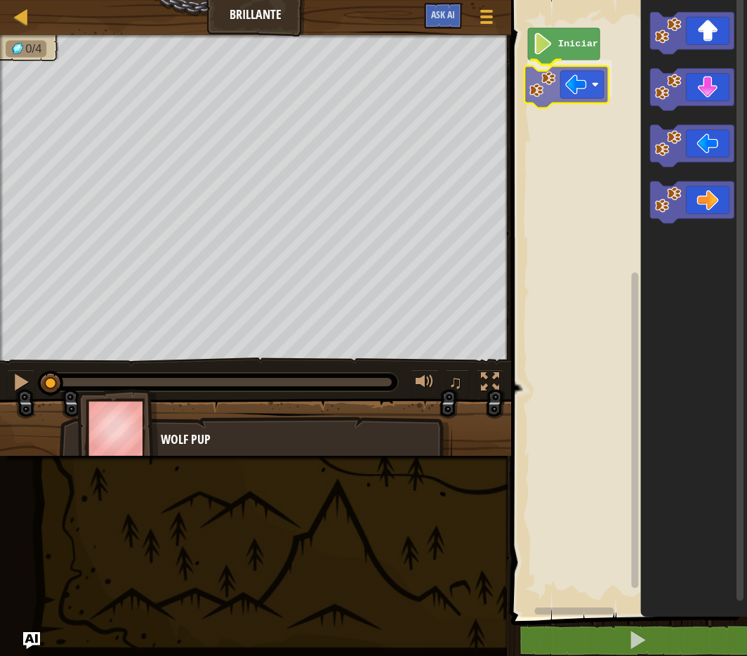
click at [538, 83] on div "Iniciar" at bounding box center [627, 304] width 240 height 623
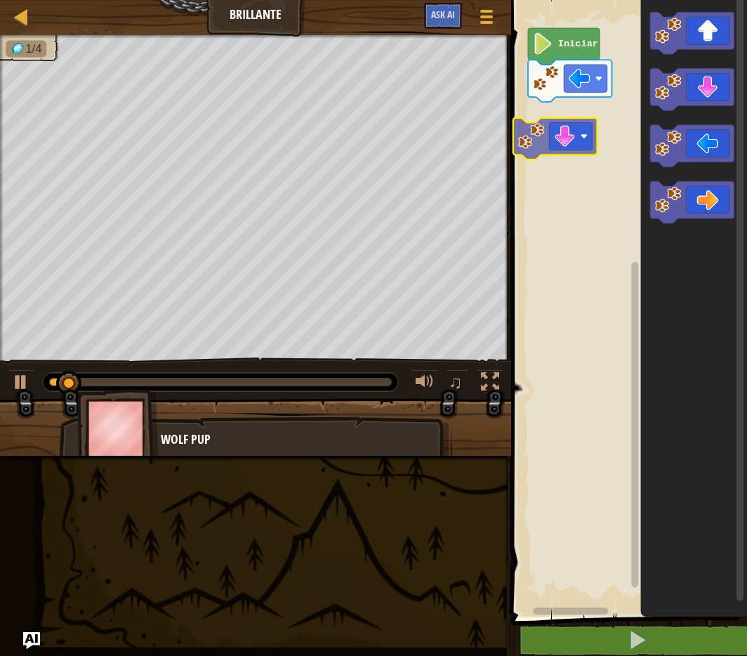
click at [578, 128] on div "Iniciar" at bounding box center [627, 304] width 240 height 623
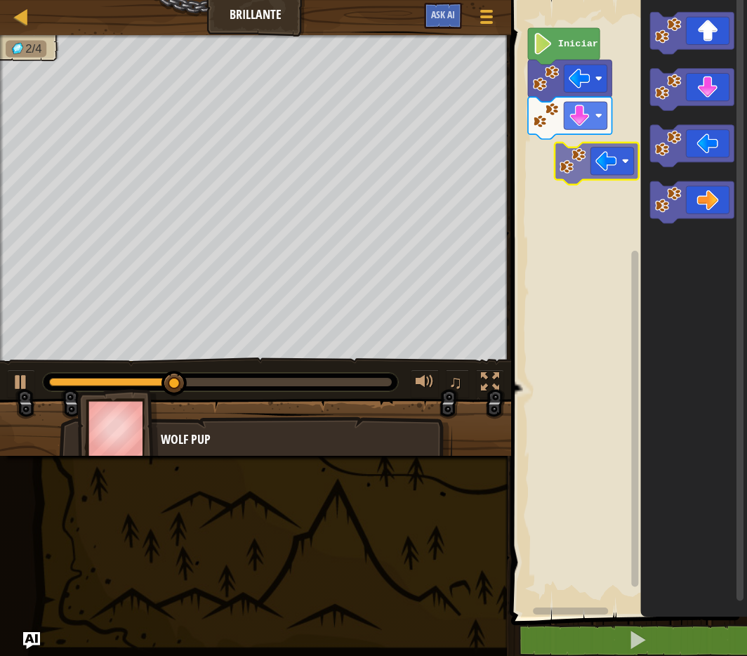
click at [571, 176] on div "Iniciar" at bounding box center [627, 304] width 240 height 623
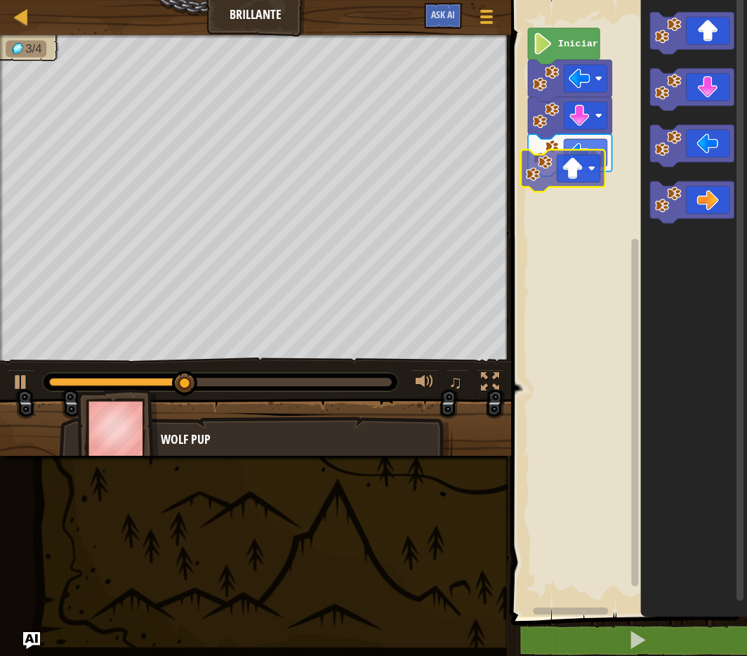
click at [562, 190] on div "Iniciar" at bounding box center [627, 304] width 240 height 623
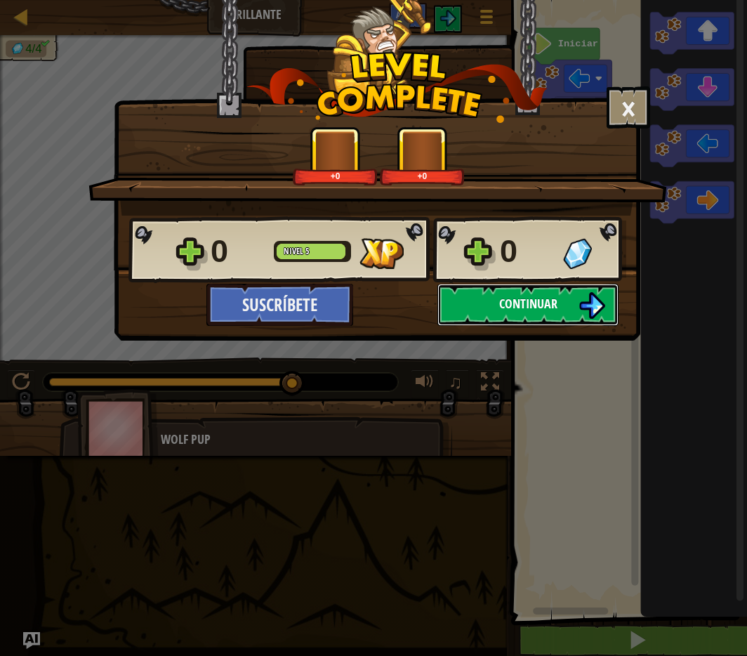
click at [475, 299] on button "Continuar" at bounding box center [527, 305] width 181 height 42
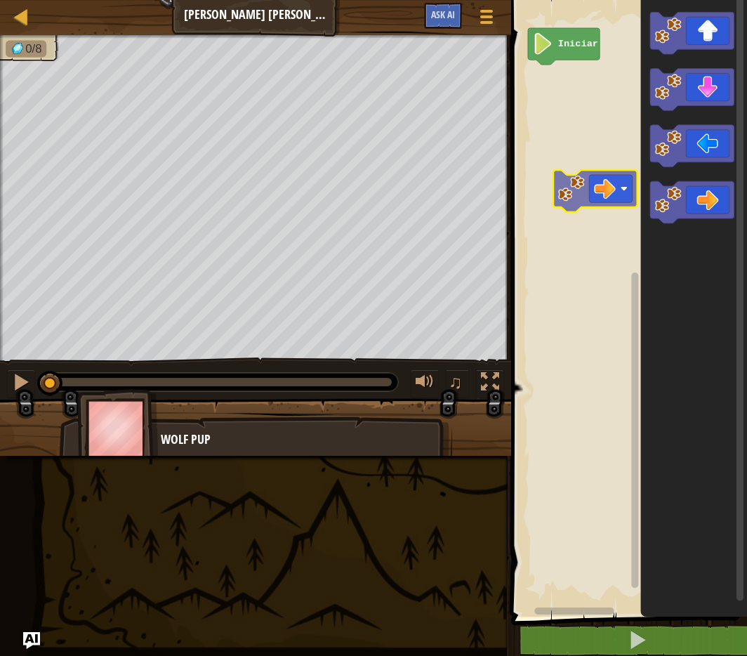
click at [594, 204] on div "Iniciar" at bounding box center [627, 304] width 240 height 623
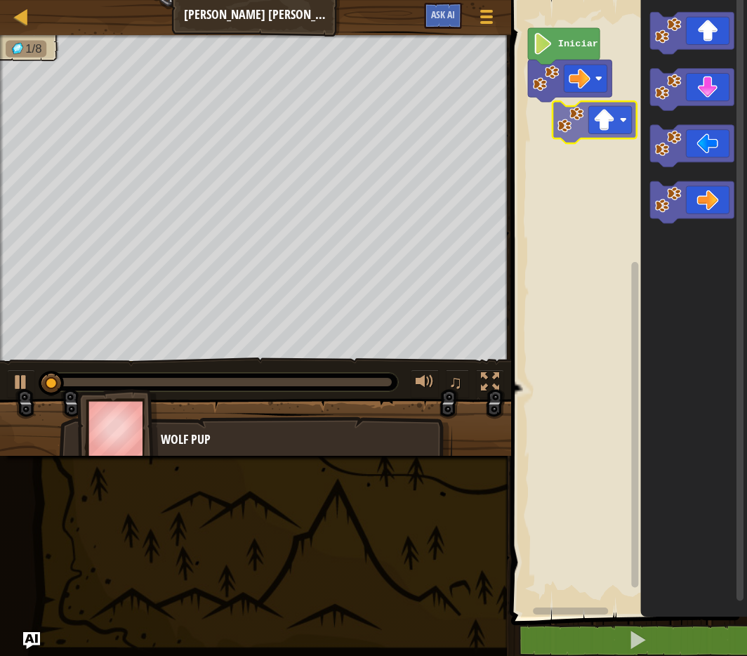
click at [578, 129] on div "Iniciar" at bounding box center [627, 304] width 240 height 623
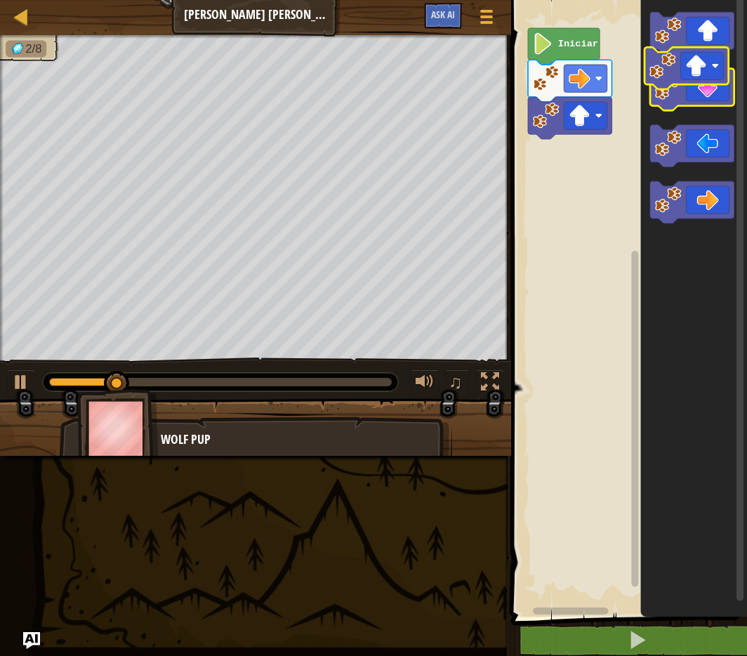
click at [697, 75] on g "Espacio de trabajo de Blockly" at bounding box center [692, 117] width 84 height 211
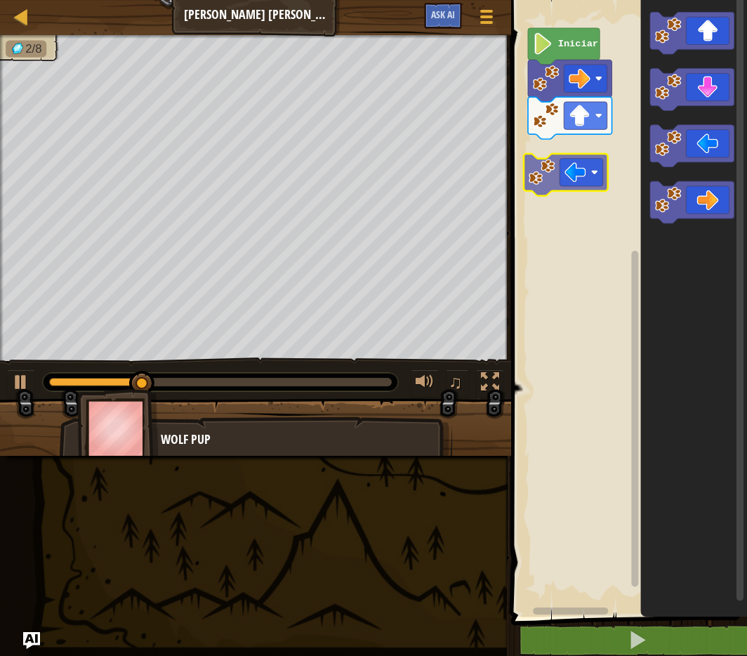
click at [576, 183] on div "Iniciar" at bounding box center [627, 304] width 240 height 623
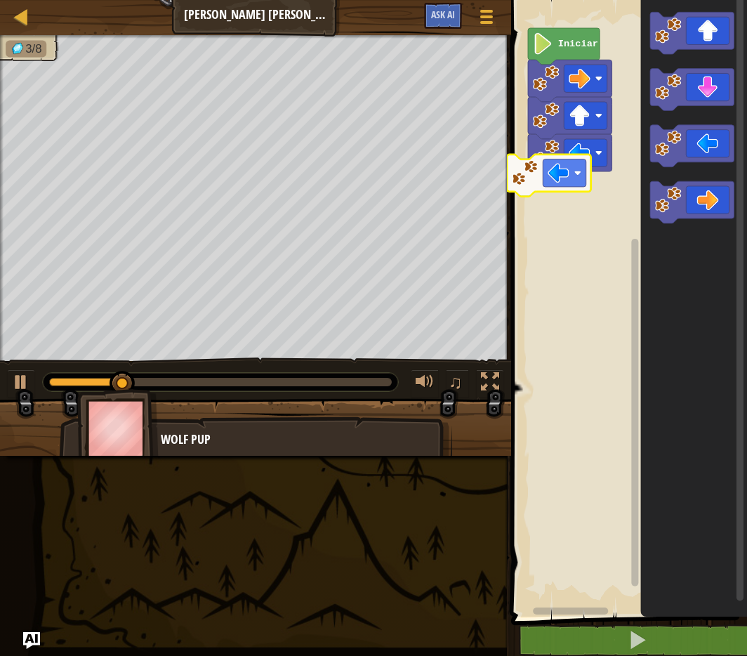
click at [545, 196] on div "Iniciar" at bounding box center [627, 304] width 240 height 623
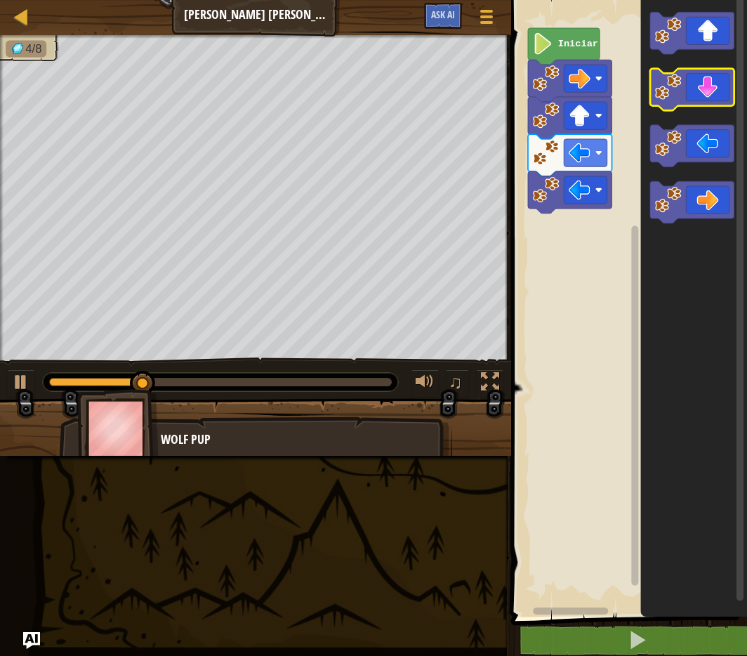
click at [717, 64] on icon "Espacio de trabajo de Blockly" at bounding box center [694, 304] width 107 height 623
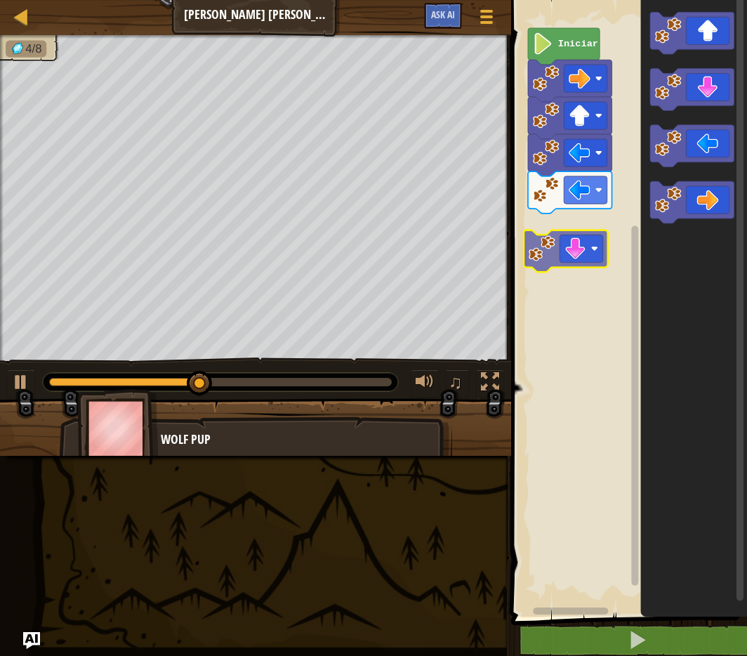
click at [576, 257] on div "Iniciar" at bounding box center [627, 304] width 240 height 623
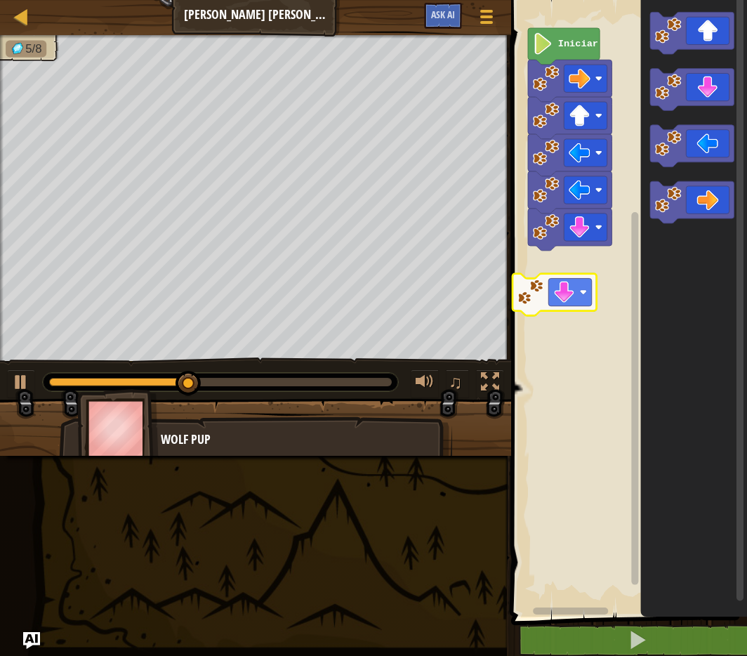
click at [560, 291] on div "Iniciar" at bounding box center [627, 304] width 240 height 623
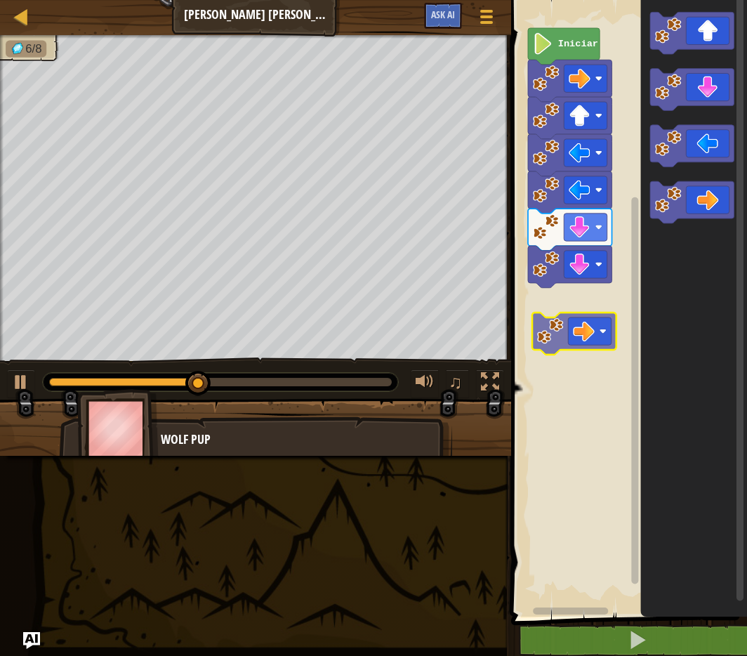
click at [548, 345] on div "Iniciar" at bounding box center [627, 304] width 240 height 623
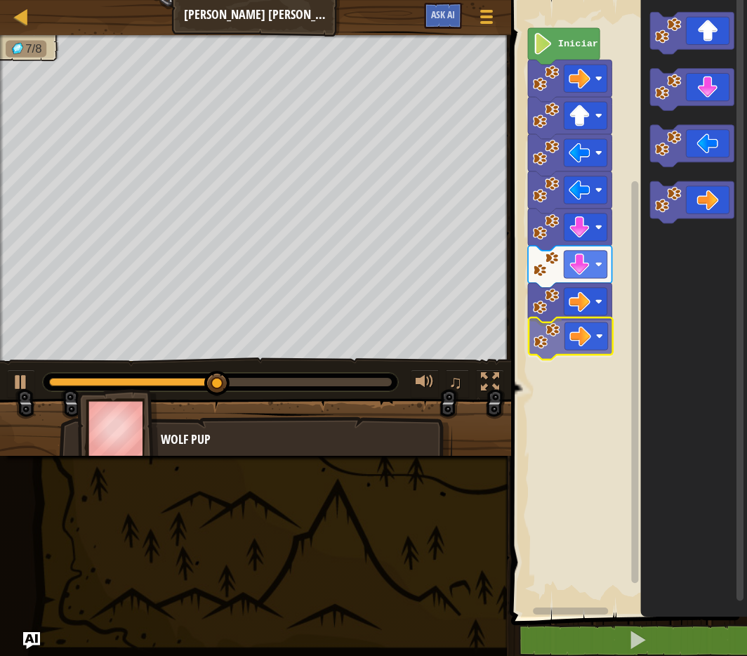
click at [555, 351] on div "Iniciar" at bounding box center [627, 304] width 240 height 623
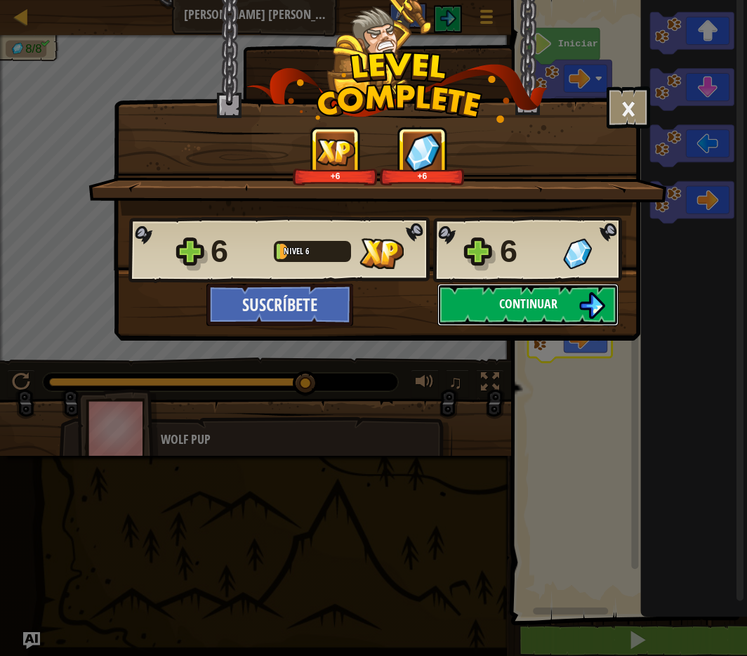
click at [594, 307] on img at bounding box center [591, 305] width 27 height 27
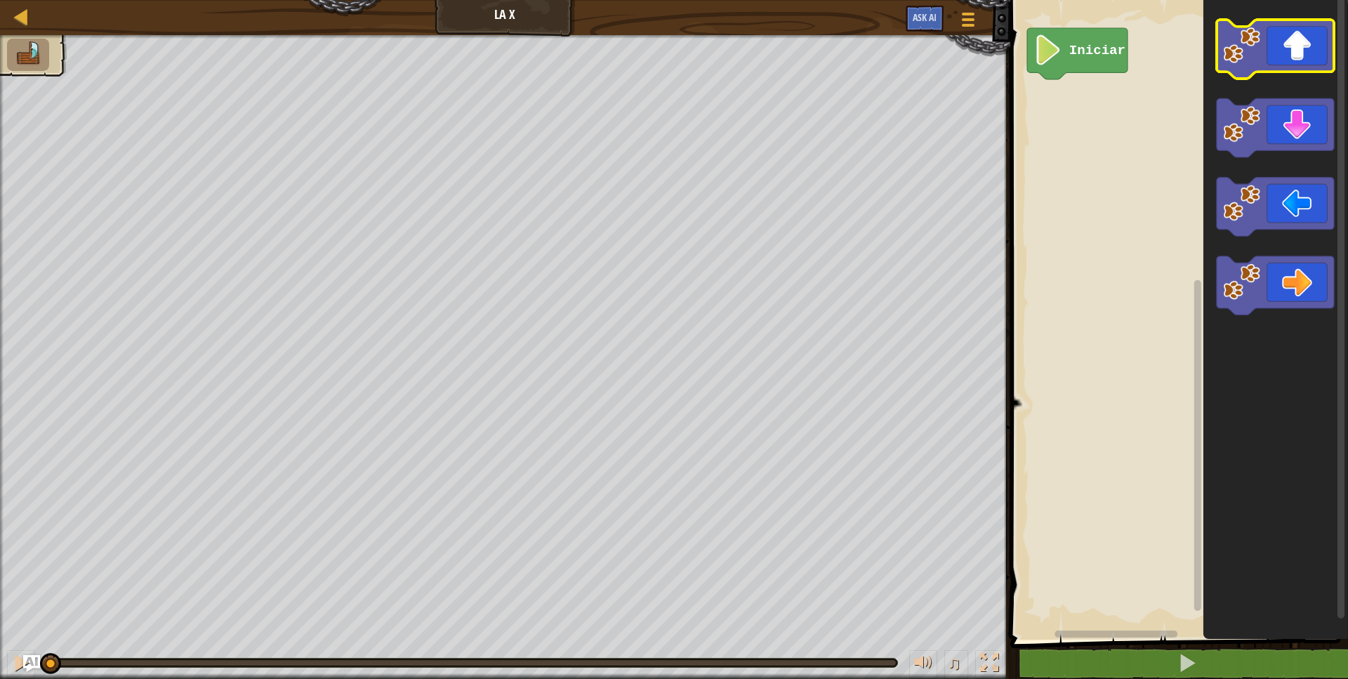
click at [1259, 59] on image "Espacio de trabajo de Blockly" at bounding box center [1241, 45] width 37 height 37
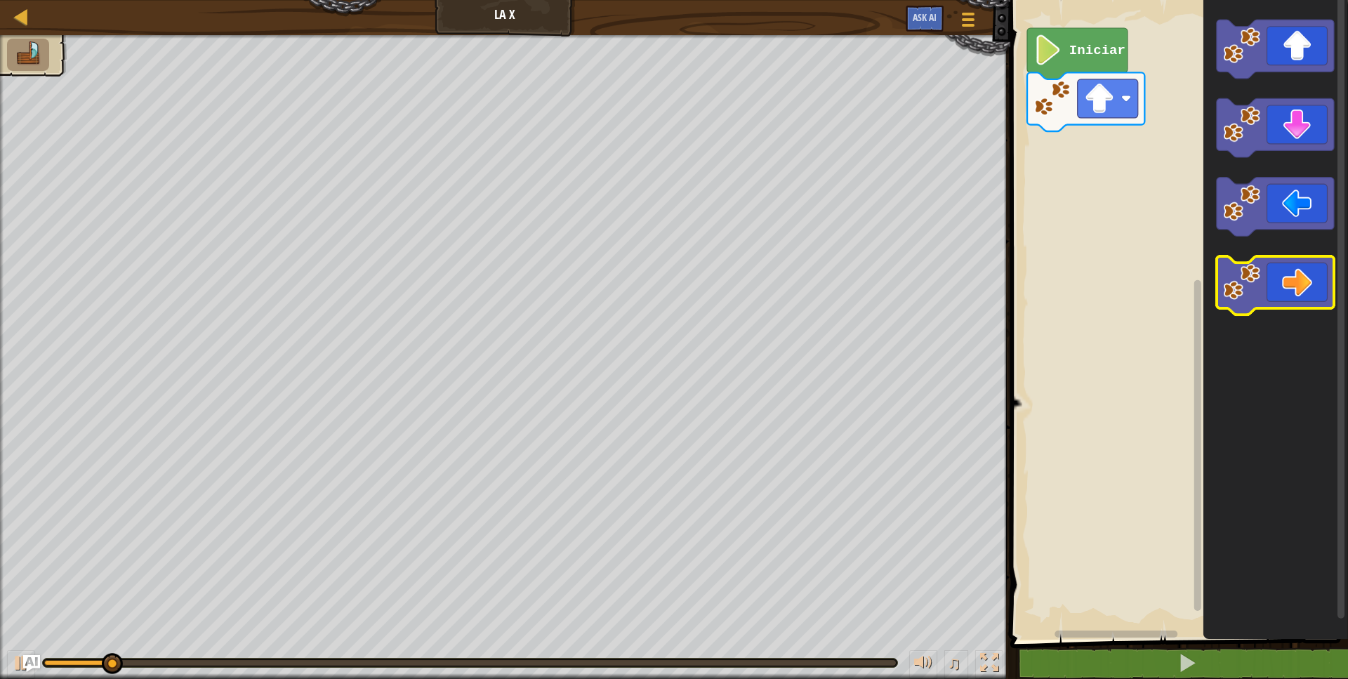
click at [1278, 292] on icon "Espacio de trabajo de Blockly" at bounding box center [1274, 285] width 117 height 59
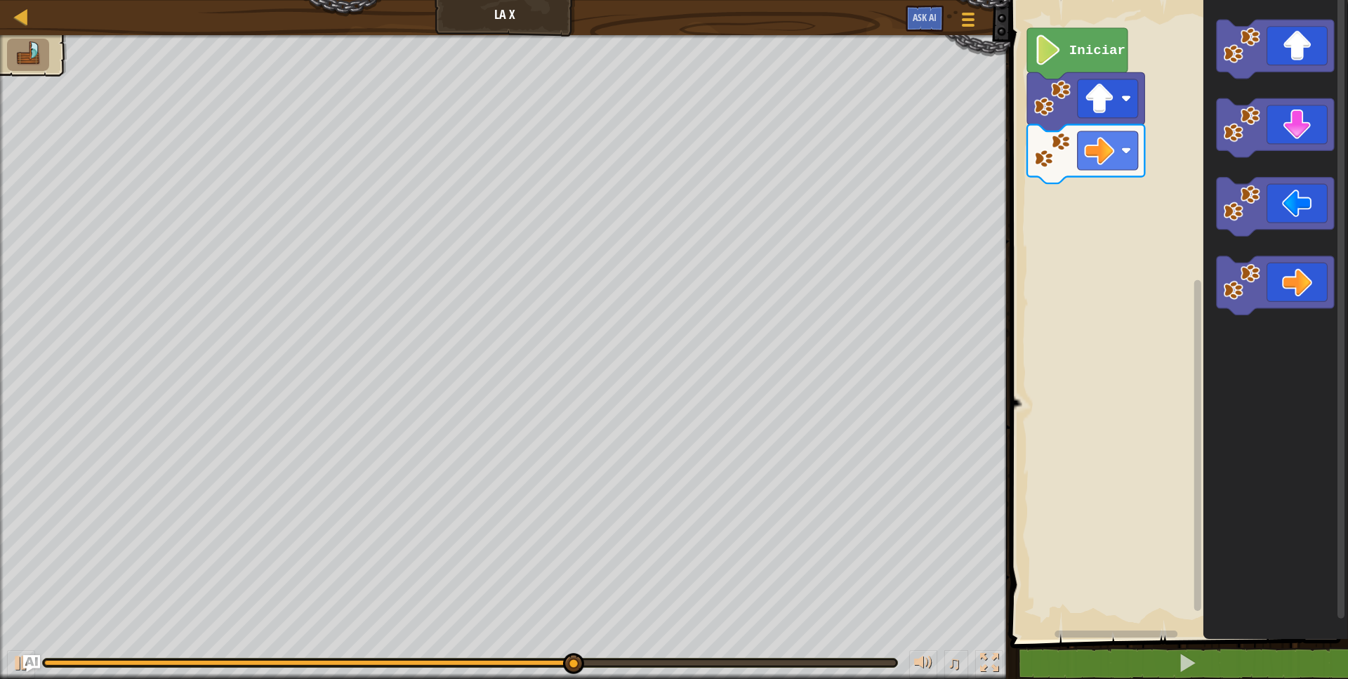
click at [1305, 284] on icon "Espacio de trabajo de Blockly" at bounding box center [1274, 285] width 117 height 59
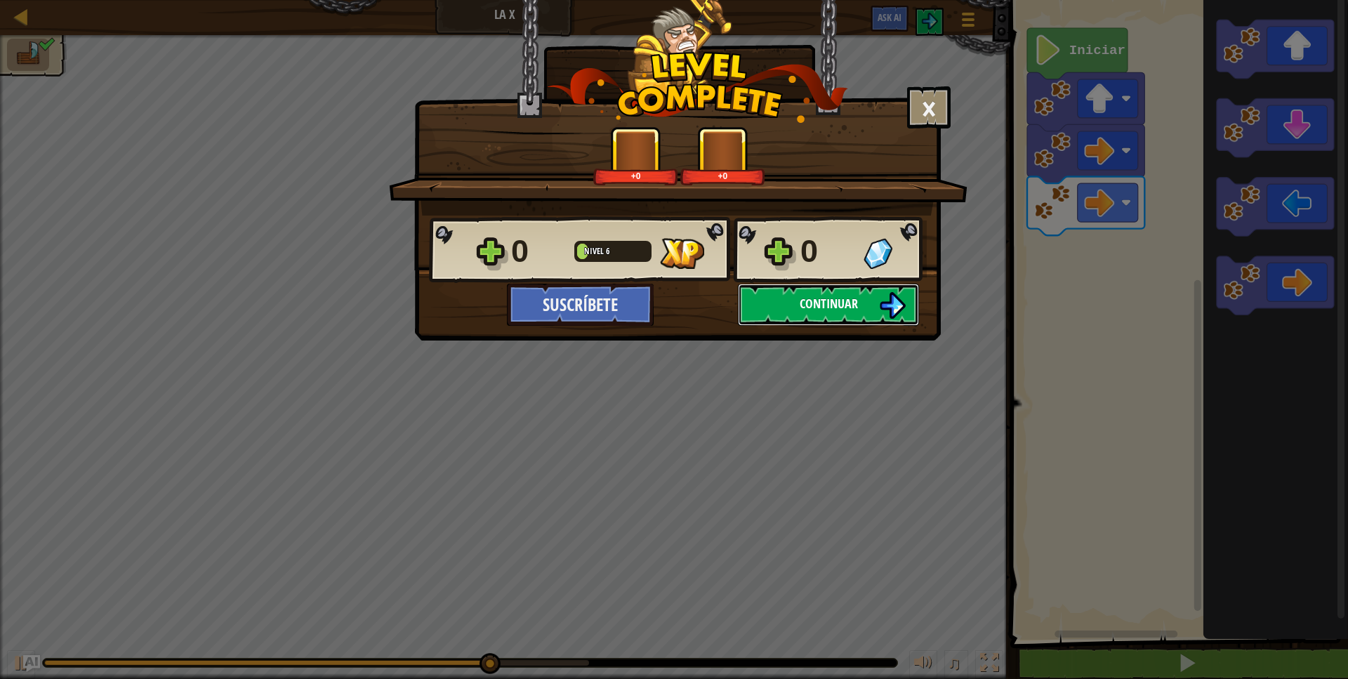
click at [868, 300] on button "Continuar" at bounding box center [828, 305] width 181 height 42
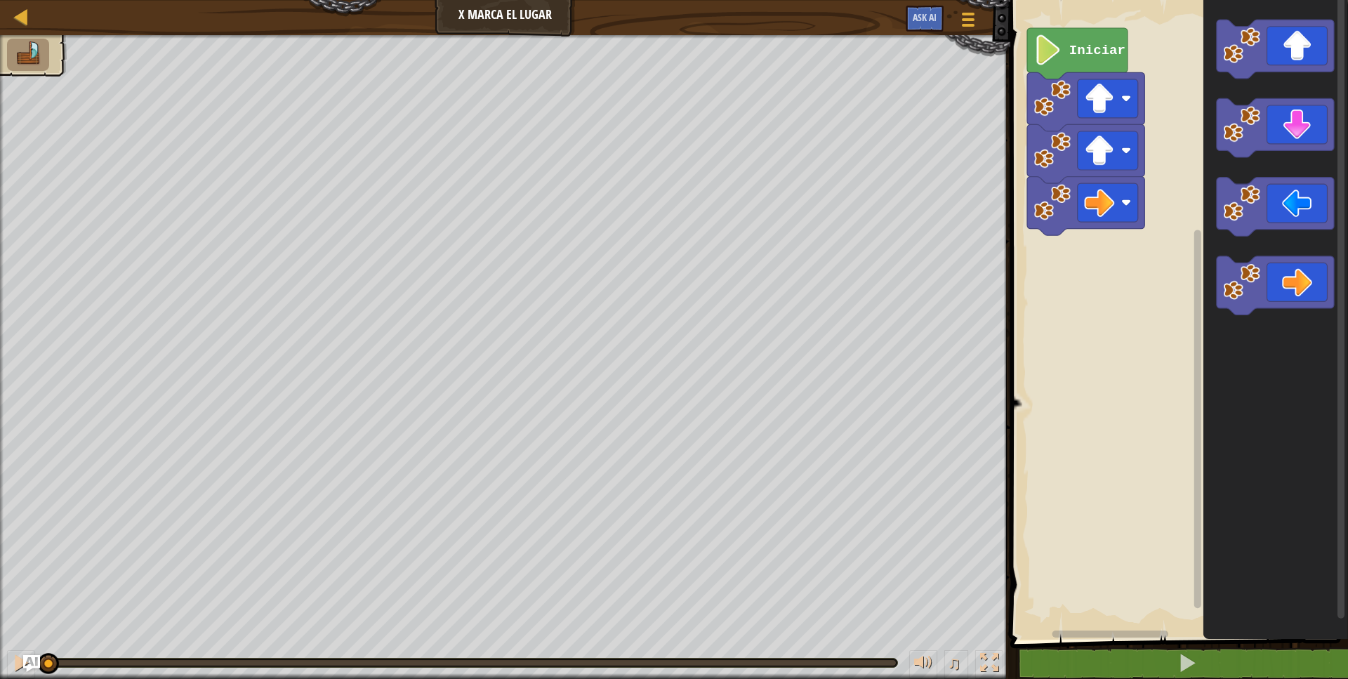
click at [22, 27] on div "Mapa X Marca el Lugar Menú del Juego Ask AI" at bounding box center [505, 17] width 1010 height 35
click at [16, 18] on div at bounding box center [22, 17] width 18 height 18
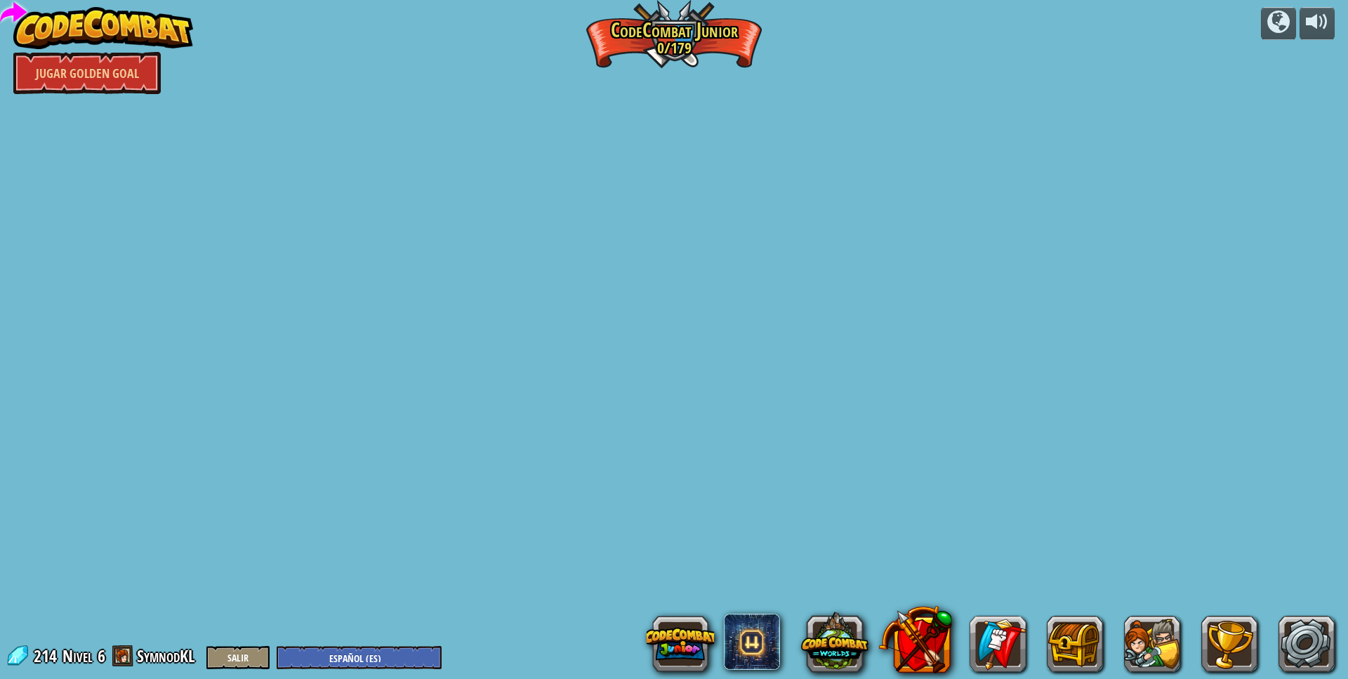
select select "es-ES"
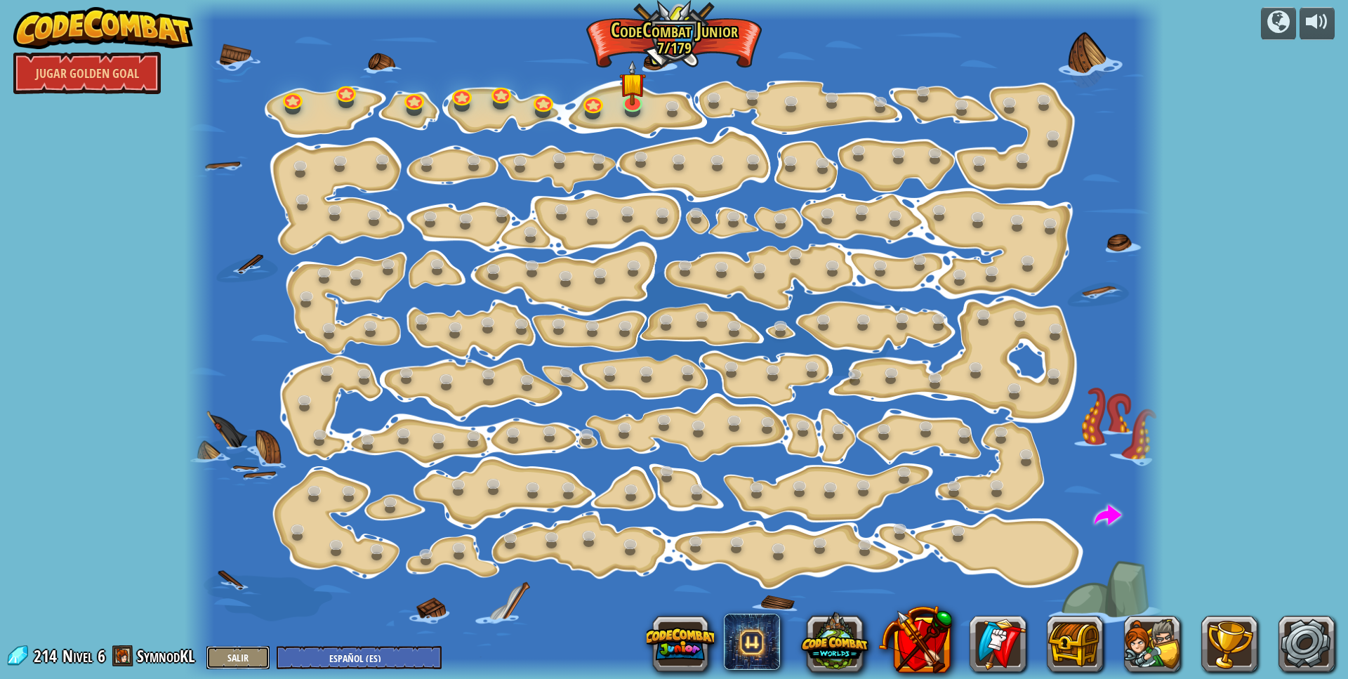
click at [261, 661] on button "Salir" at bounding box center [237, 657] width 63 height 23
